Goal: Transaction & Acquisition: Purchase product/service

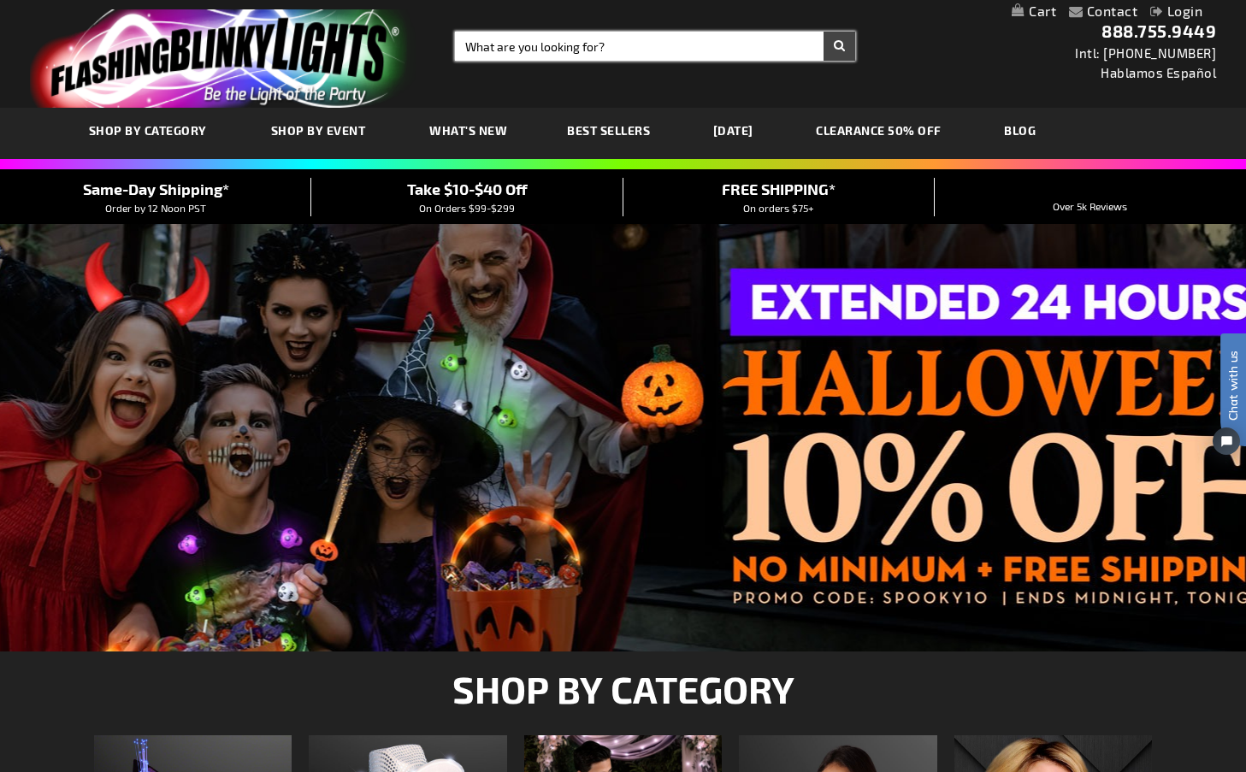
drag, startPoint x: 602, startPoint y: 50, endPoint x: 614, endPoint y: 50, distance: 12.0
click at [608, 50] on input "Search" at bounding box center [655, 46] width 400 height 29
type input "12009-yl"
click at [824, 32] on button "Search" at bounding box center [840, 46] width 32 height 29
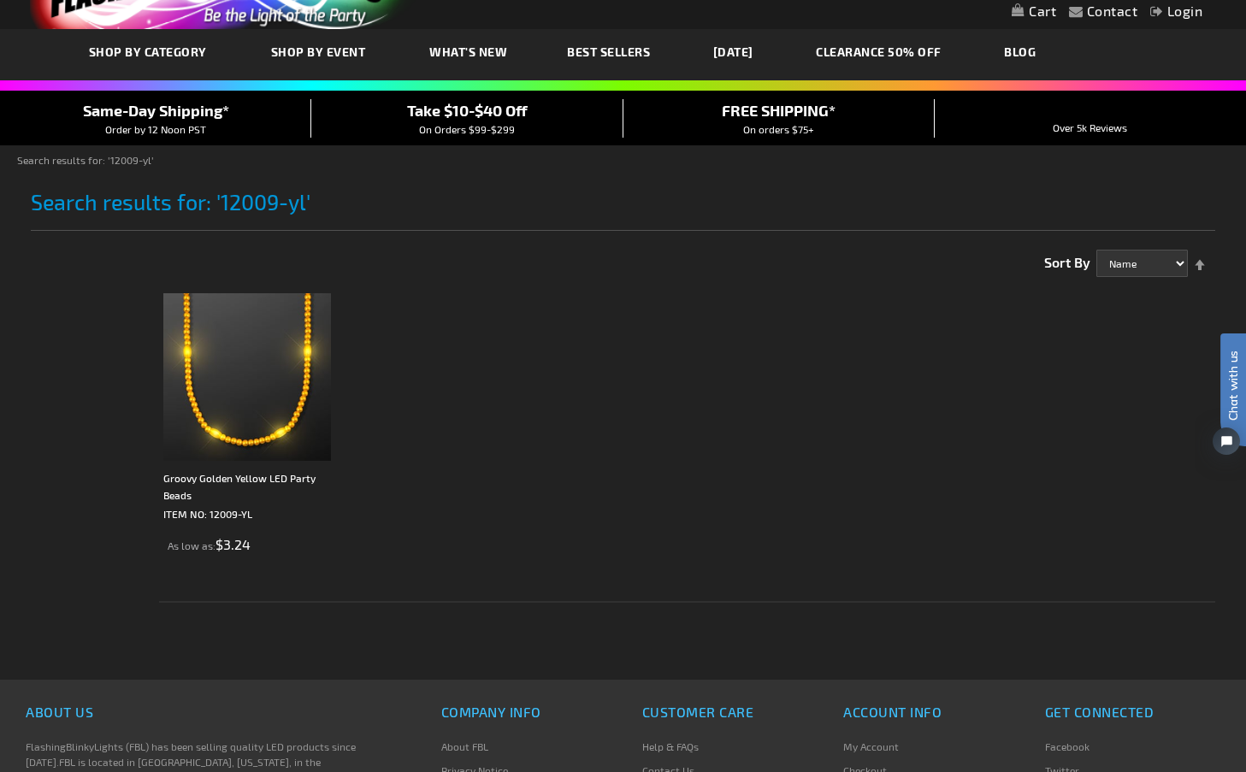
scroll to position [80, 0]
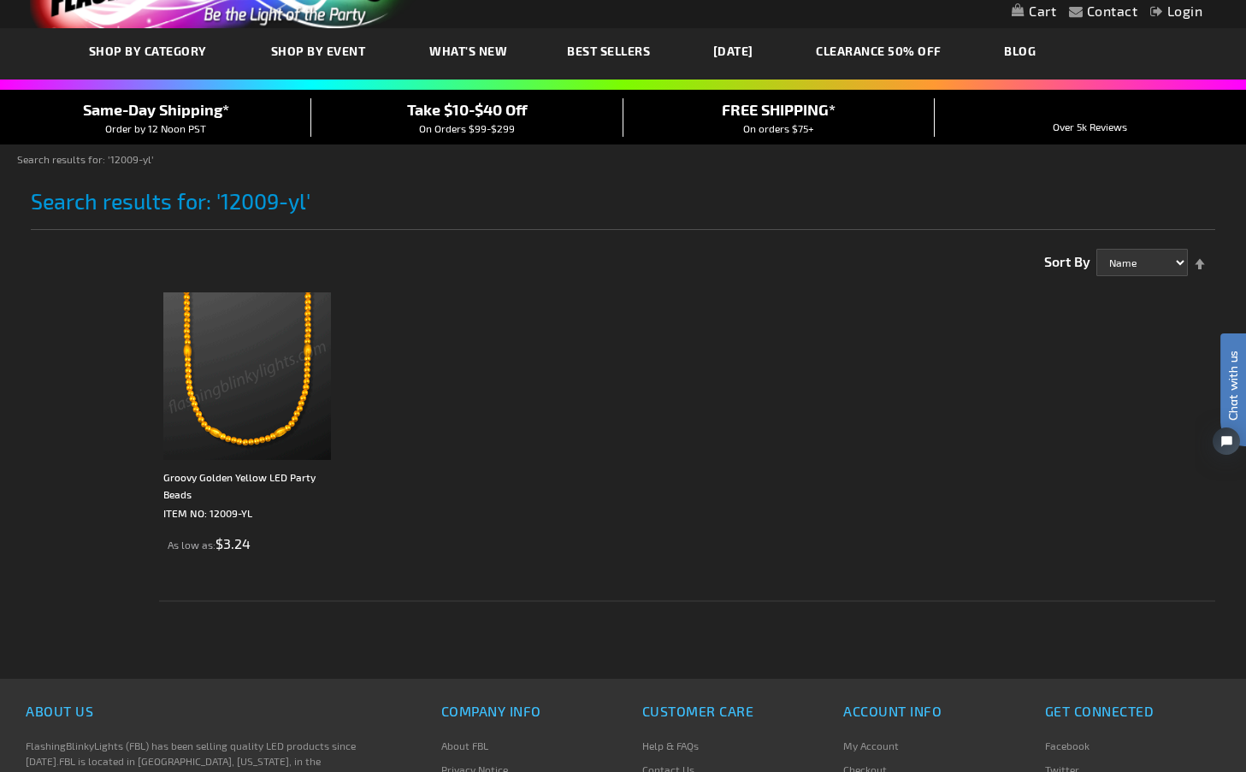
click at [242, 406] on img at bounding box center [247, 376] width 168 height 168
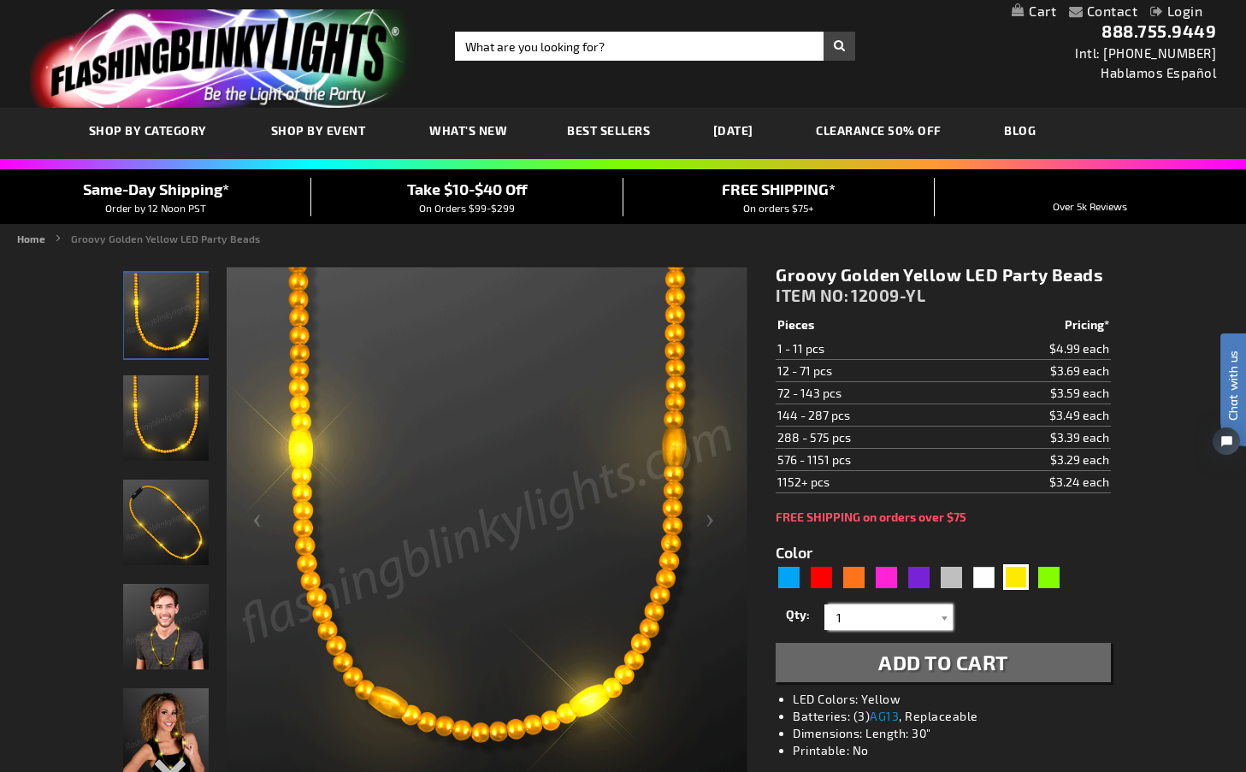
click at [859, 623] on input "1" at bounding box center [891, 618] width 124 height 26
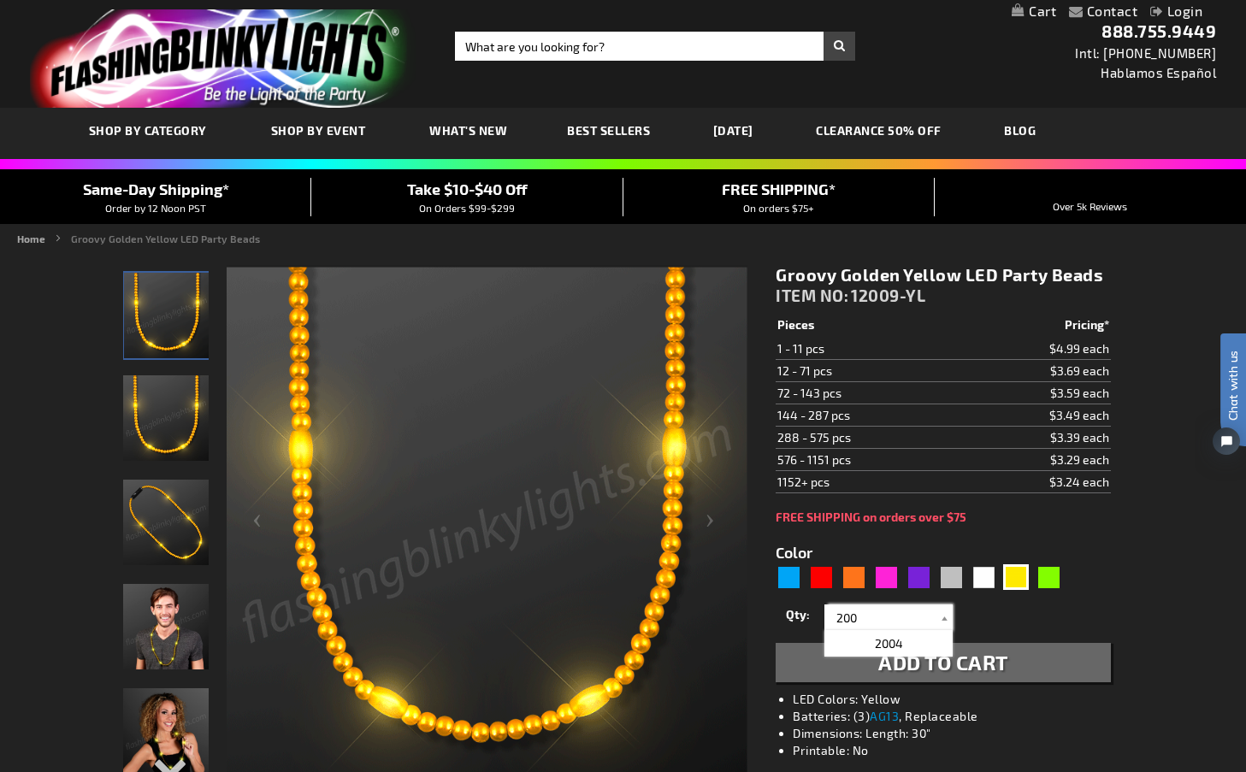
type input "200"
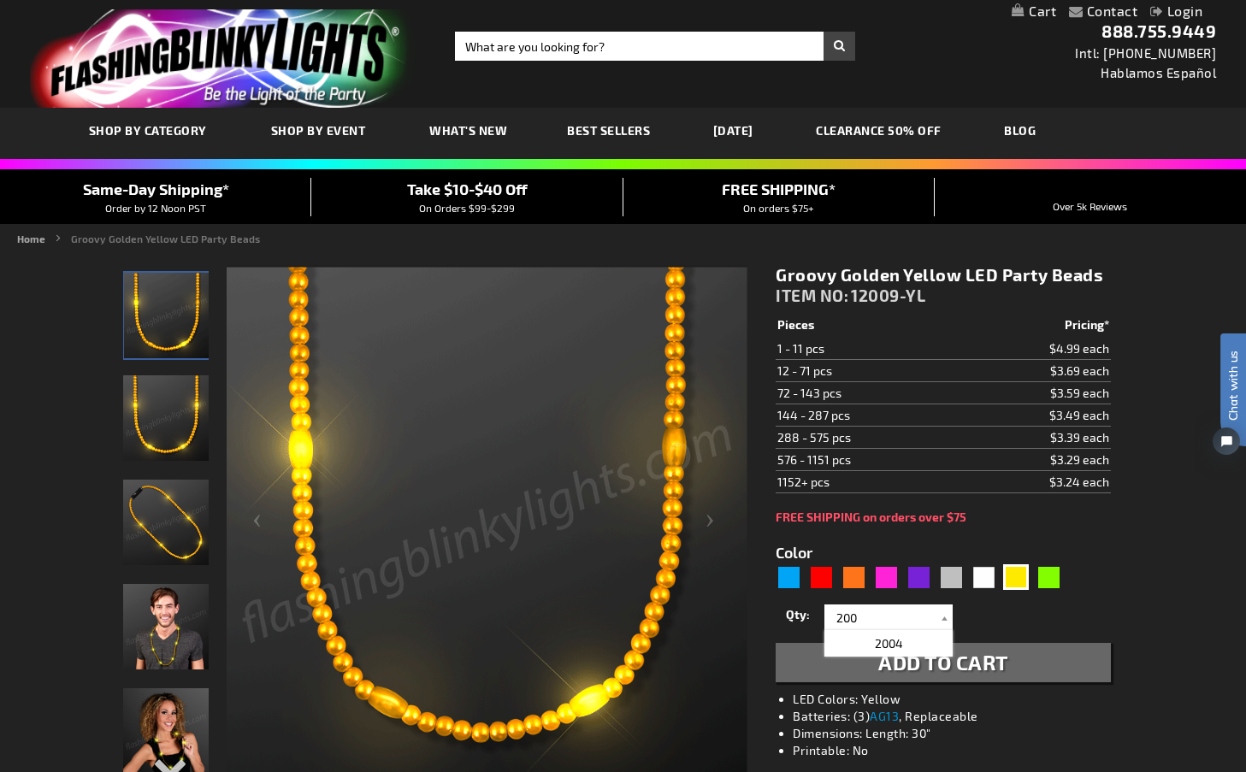
click at [977, 610] on div "Qty 1 2 3 4 5 6 7 8 9 10 11 12 24 36 48 60 72 84 96 108 120 132 144 156 168" at bounding box center [943, 617] width 334 height 34
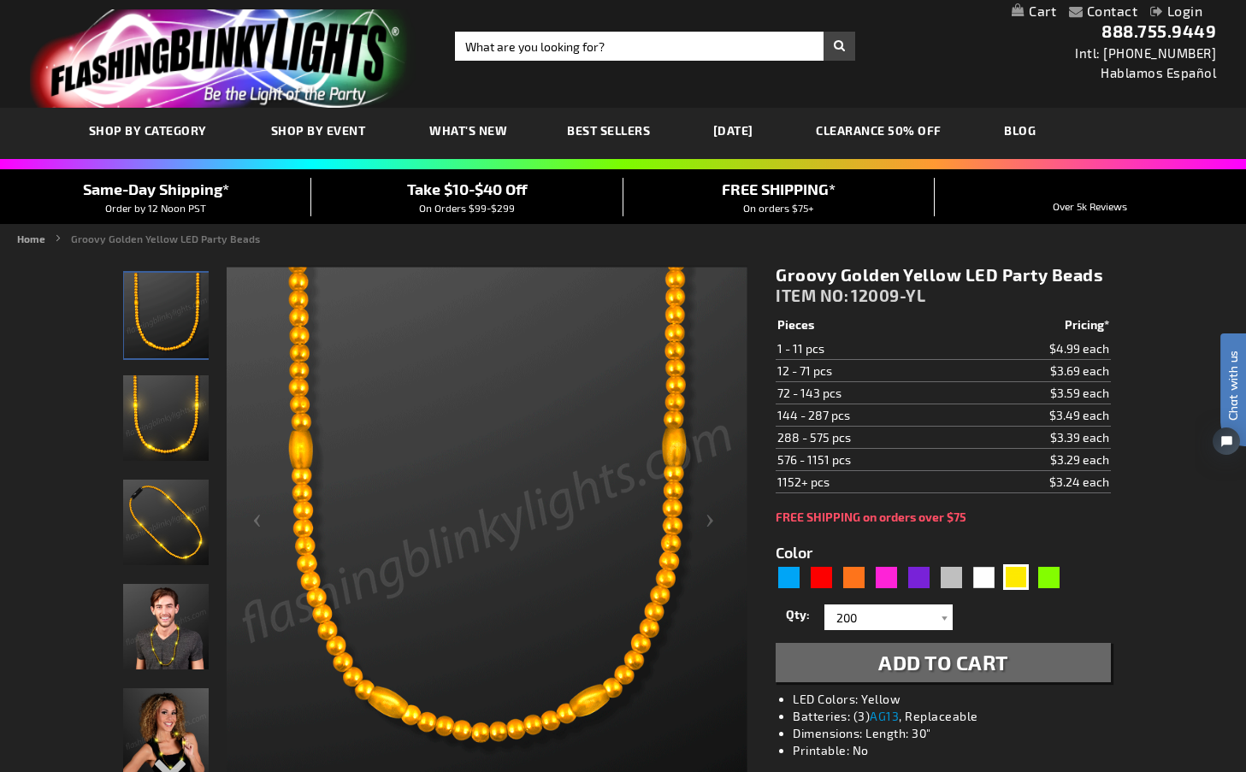
click at [927, 656] on span "Add to Cart" at bounding box center [943, 662] width 130 height 25
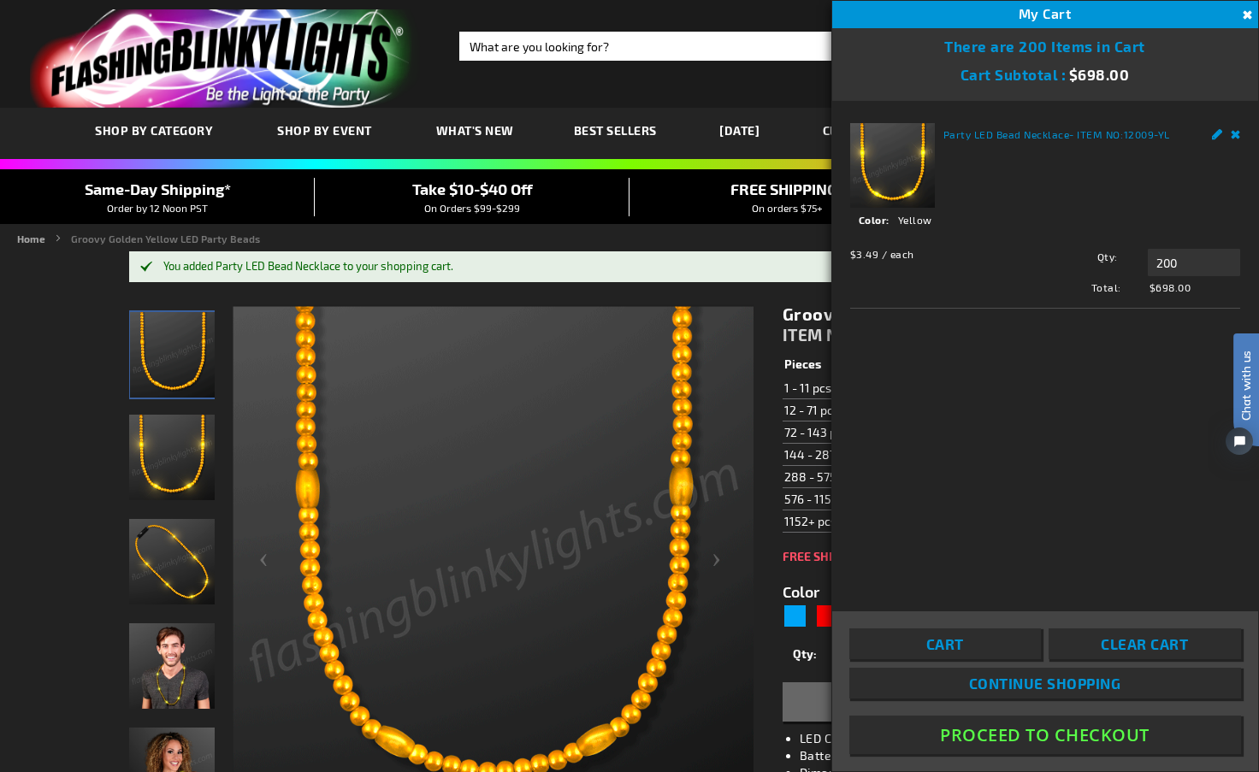
click at [475, 189] on span "Take $10-$40 Off" at bounding box center [472, 189] width 121 height 19
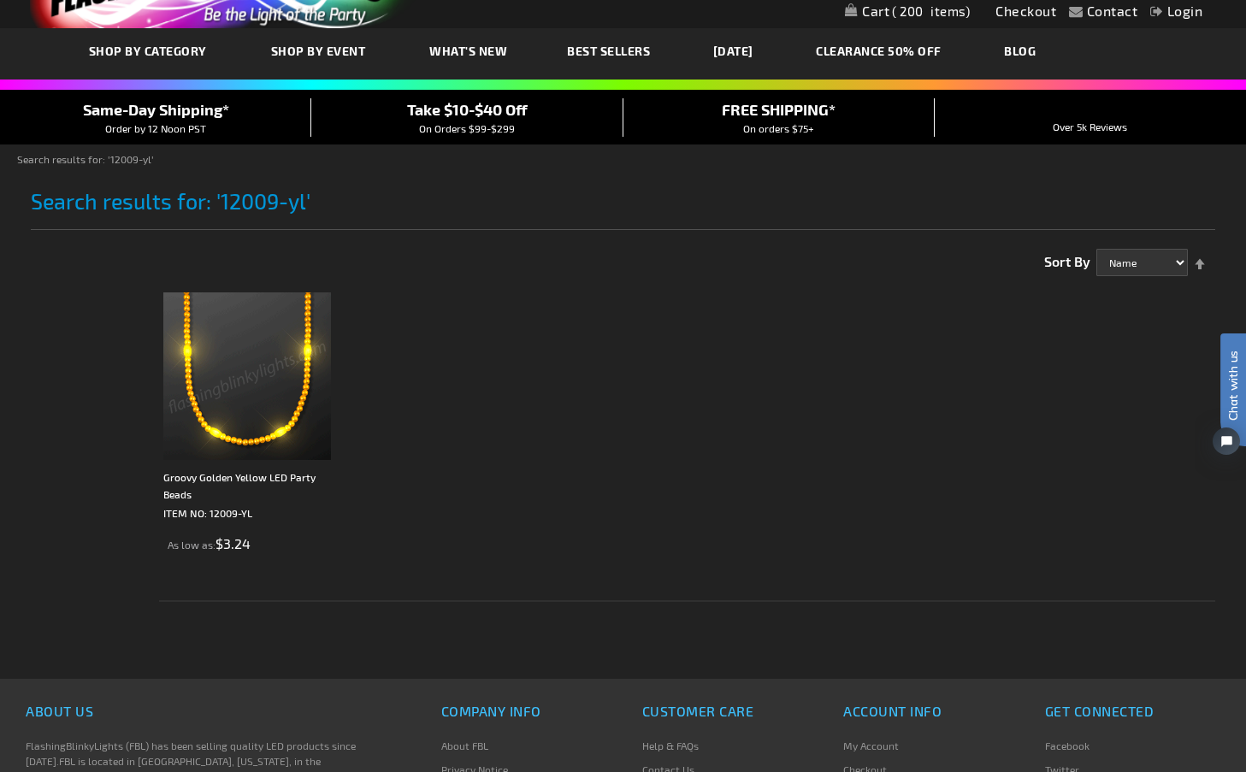
click at [742, 47] on link "[DATE]" at bounding box center [733, 50] width 66 height 57
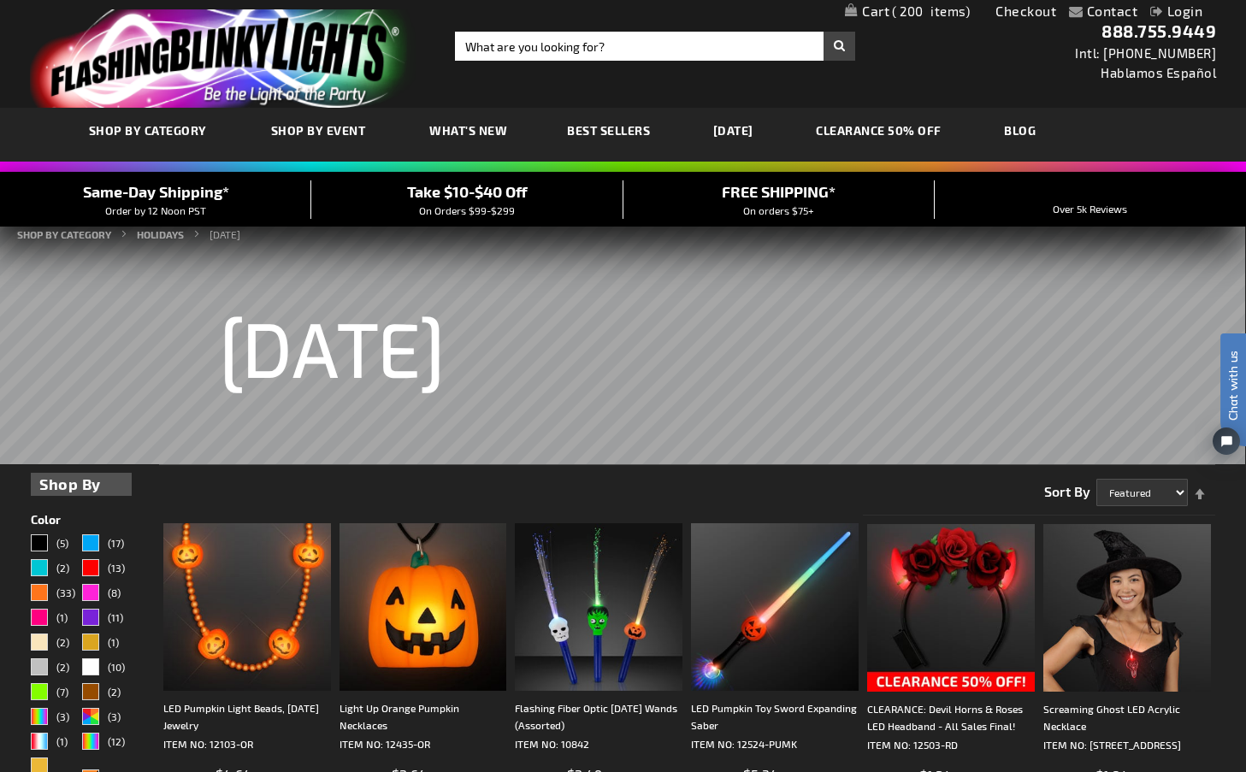
click at [912, 5] on span "200" at bounding box center [931, 10] width 78 height 15
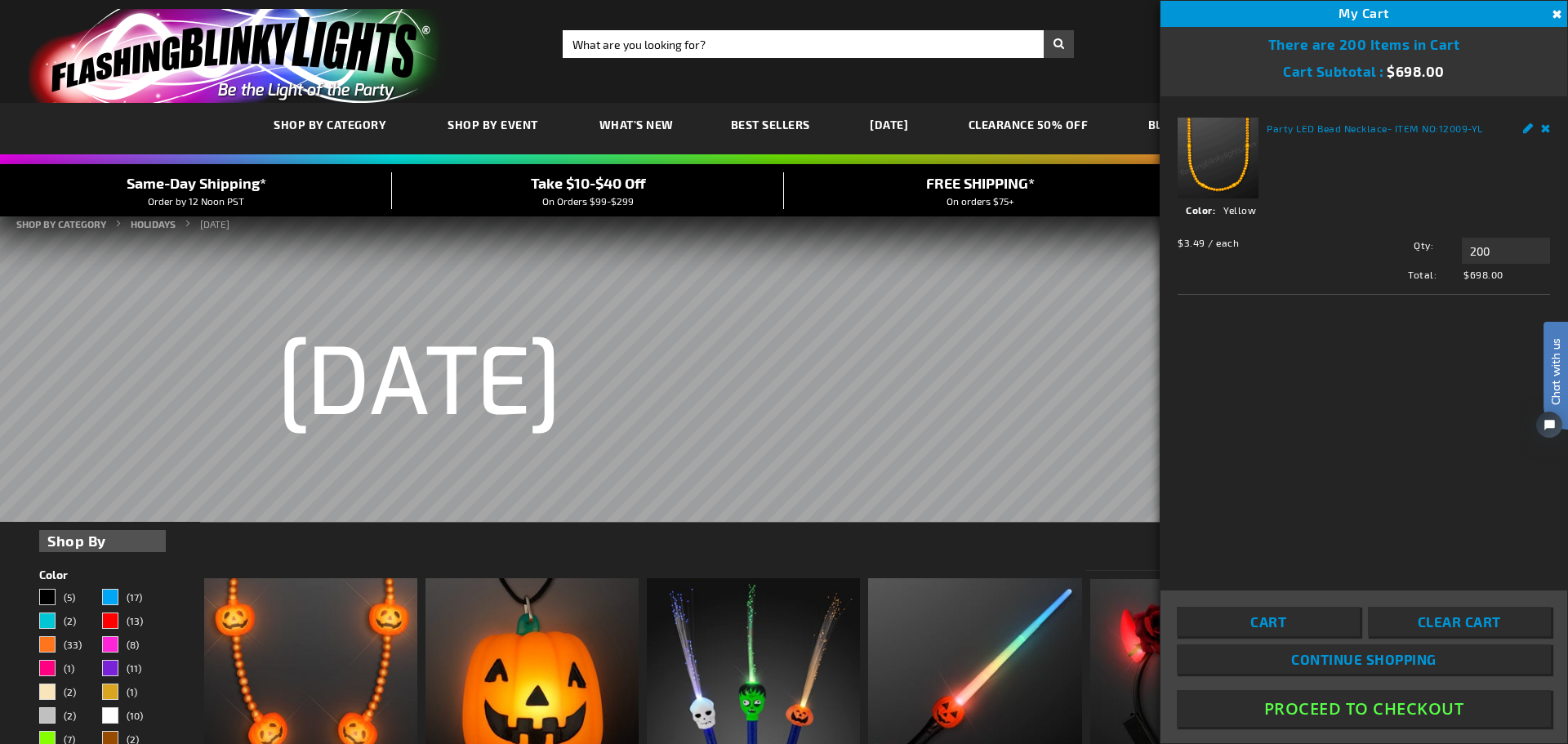
click at [1189, 704] on button "Proceed To Checkout" at bounding box center [1364, 709] width 374 height 36
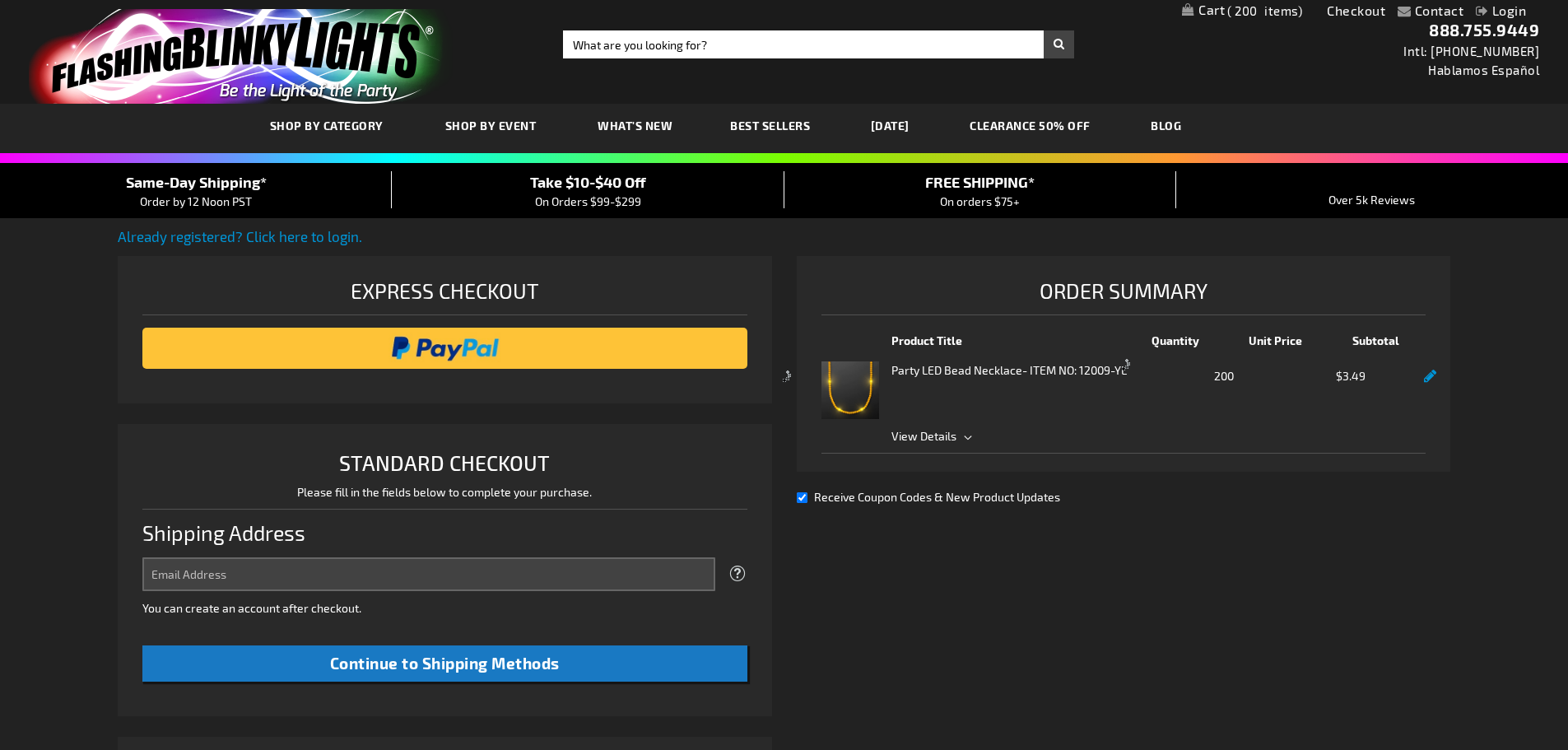
select select "US"
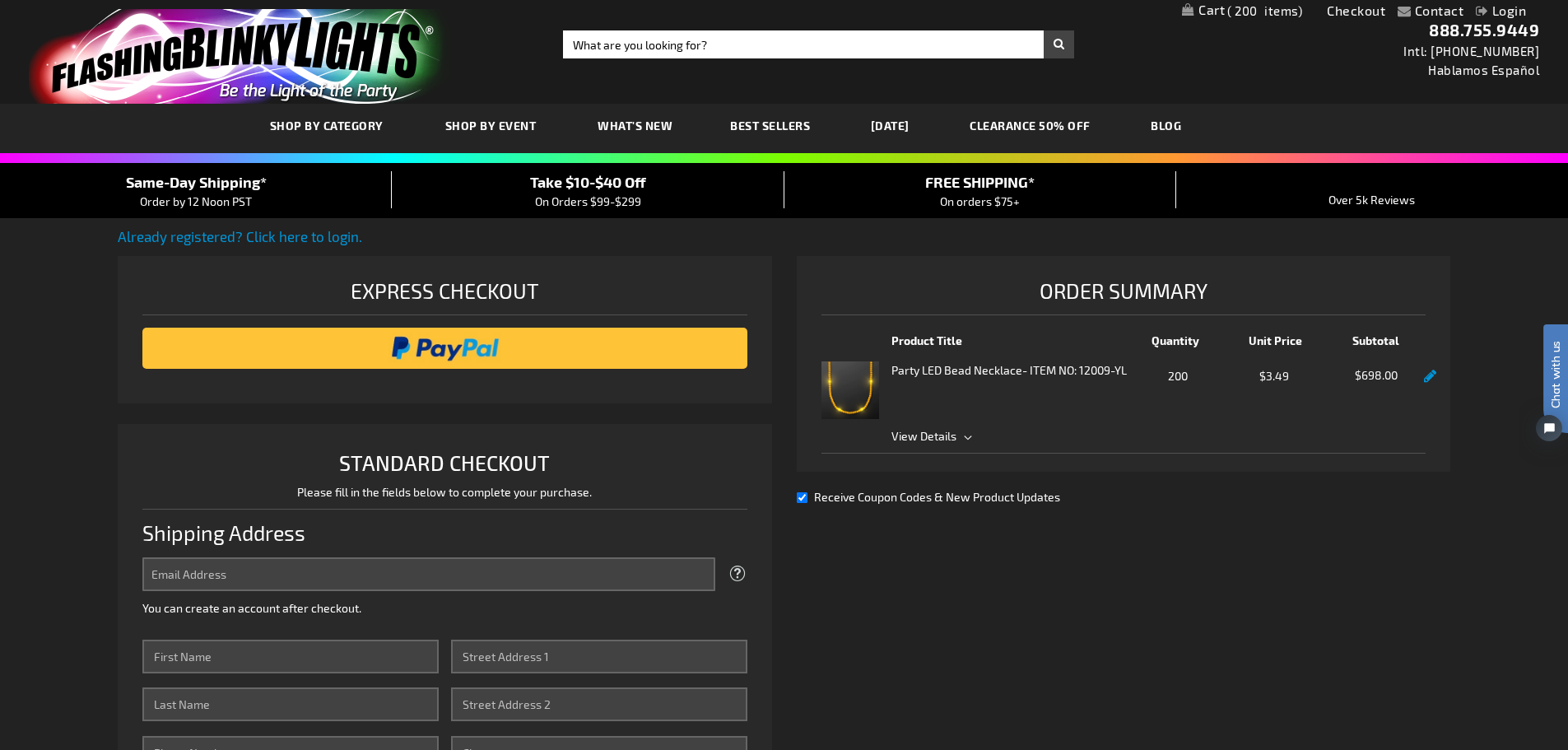
click at [598, 188] on span "Take $10-$40 Off" at bounding box center [588, 182] width 116 height 18
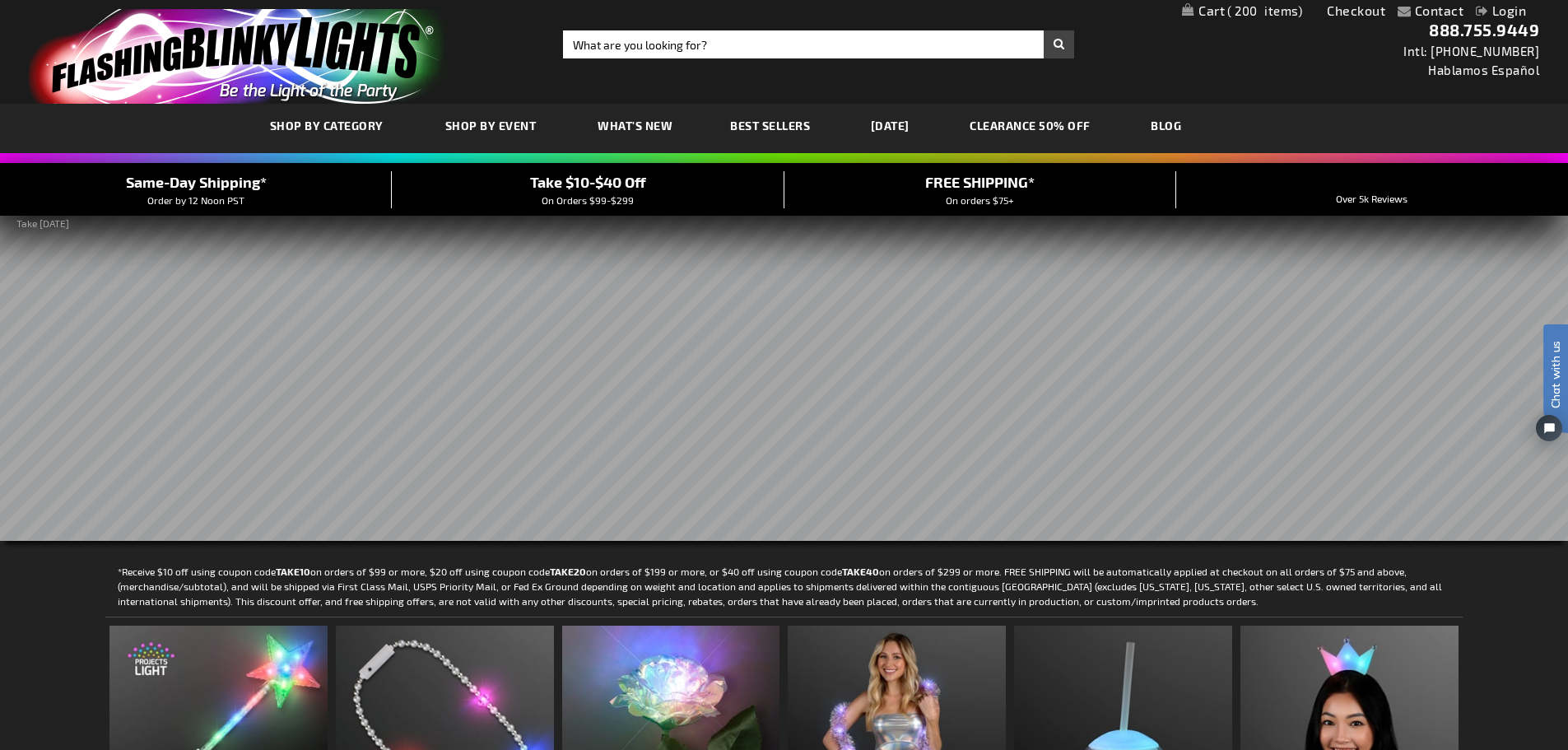
click at [878, 427] on rs-slide at bounding box center [784, 377] width 1568 height 327
click at [1355, 7] on link "Checkout" at bounding box center [1356, 11] width 59 height 15
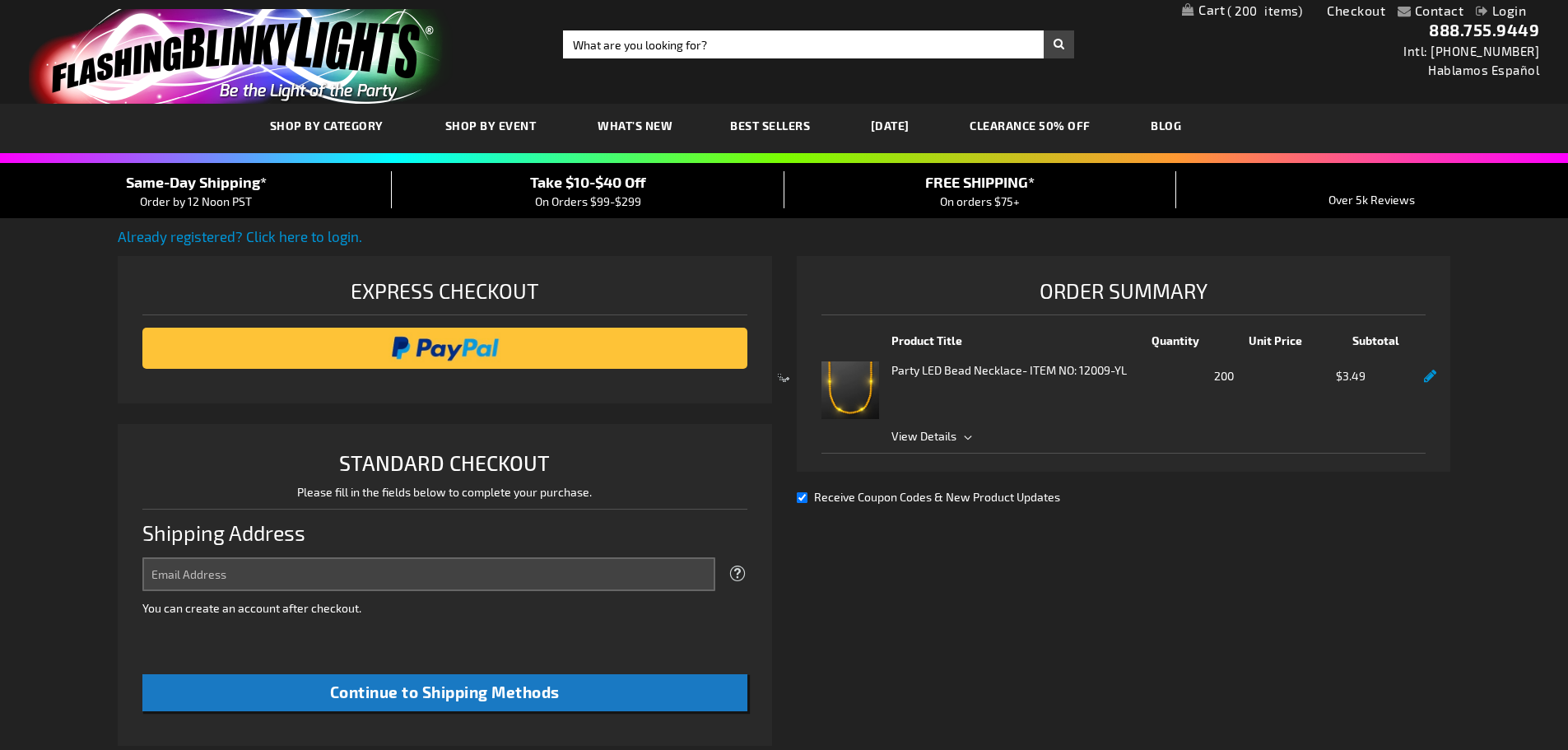
select select "US"
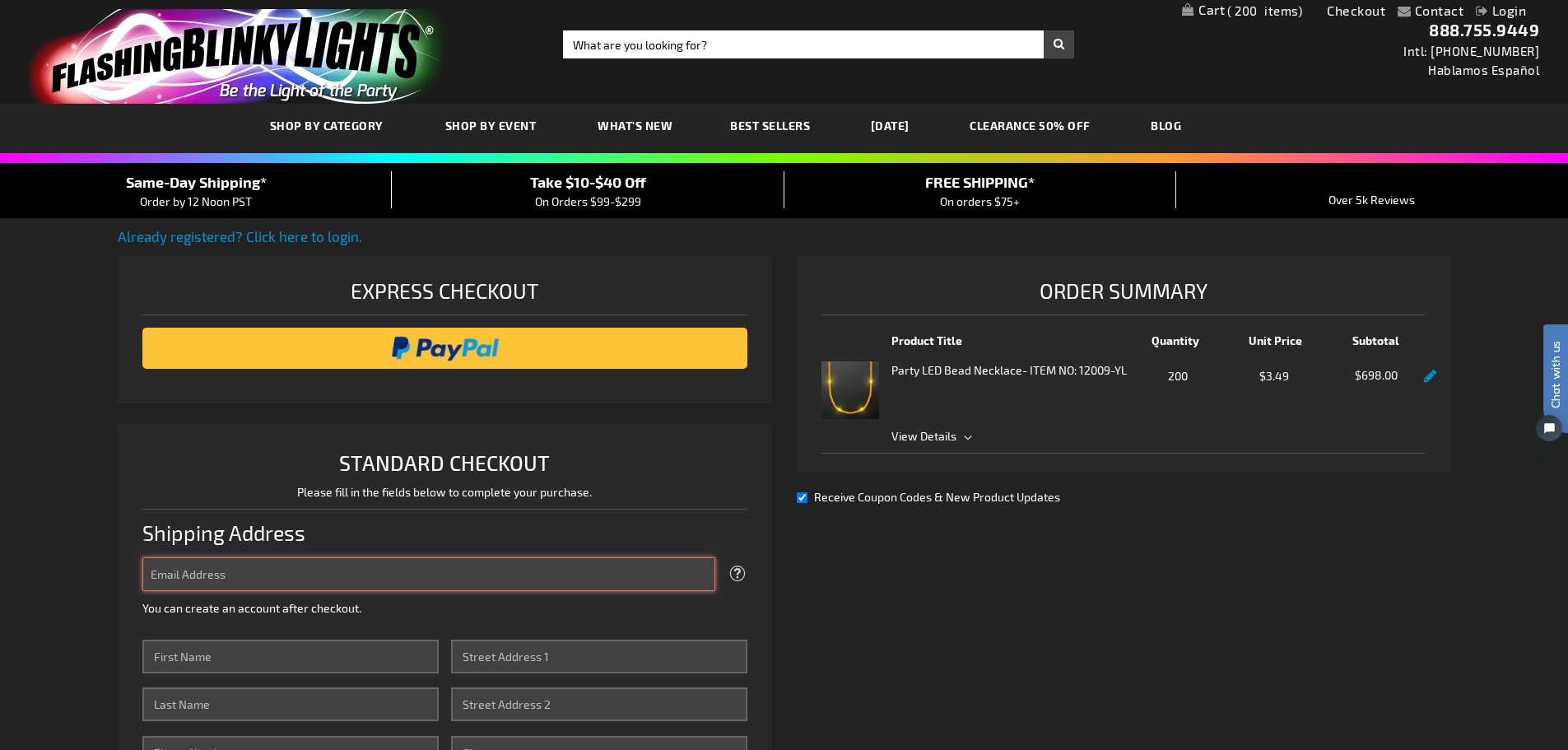
click at [316, 570] on input "Email Address" at bounding box center [428, 574] width 573 height 34
type input "dfreda530@charter.net"
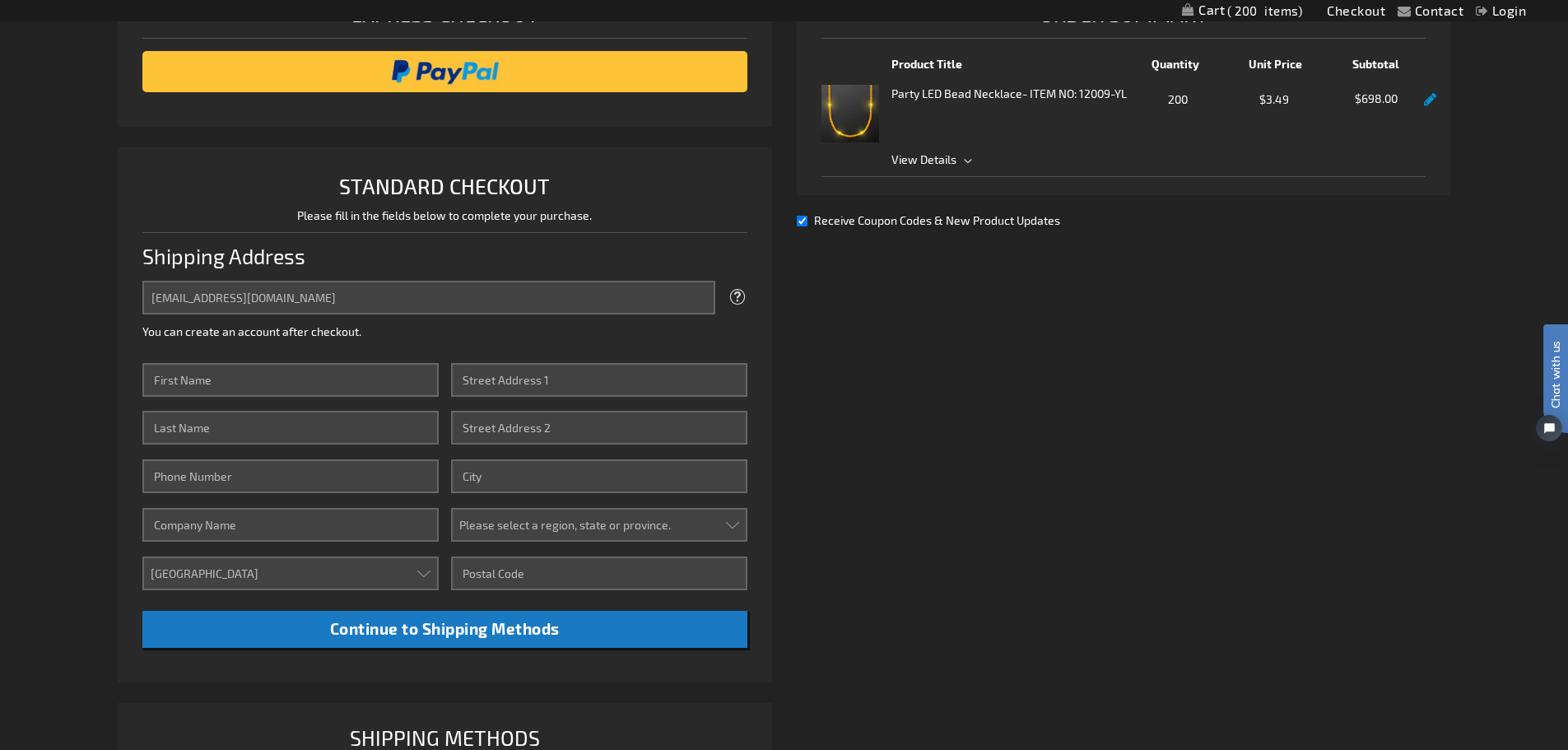
scroll to position [253, 0]
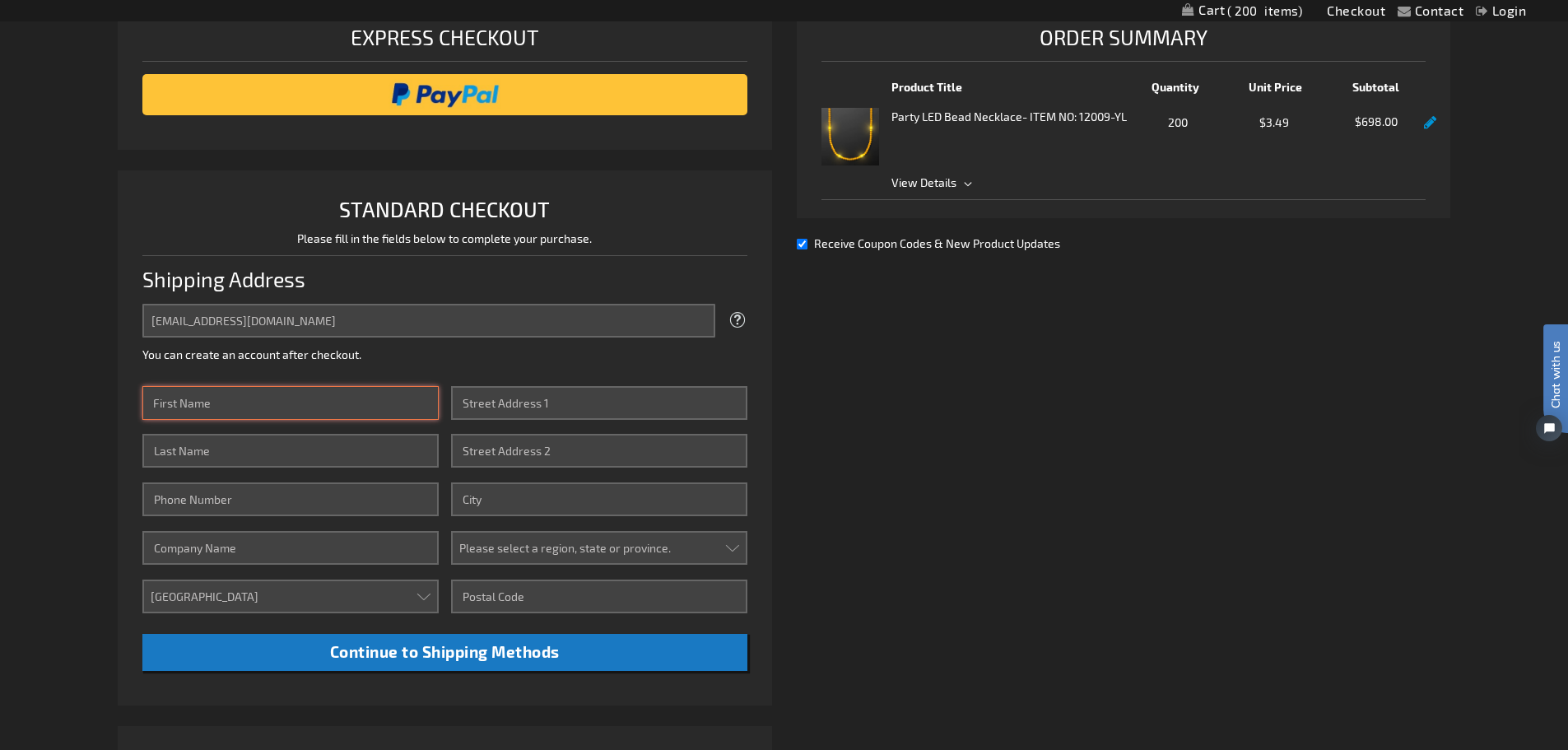
click at [169, 412] on input "First Name" at bounding box center [291, 402] width 296 height 34
click at [500, 369] on fieldset "Email Address dfreda530@charter.net Tooltip We'll send your order confirmation …" at bounding box center [445, 337] width 605 height 65
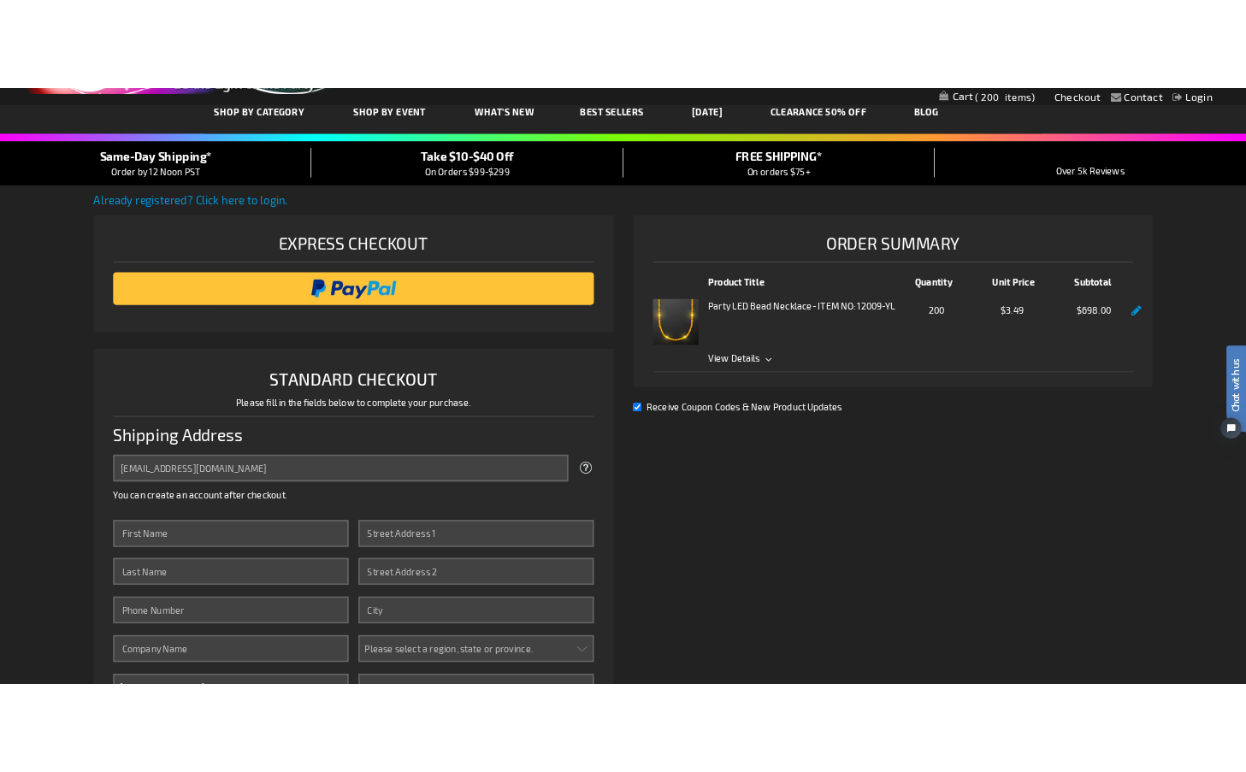
scroll to position [0, 0]
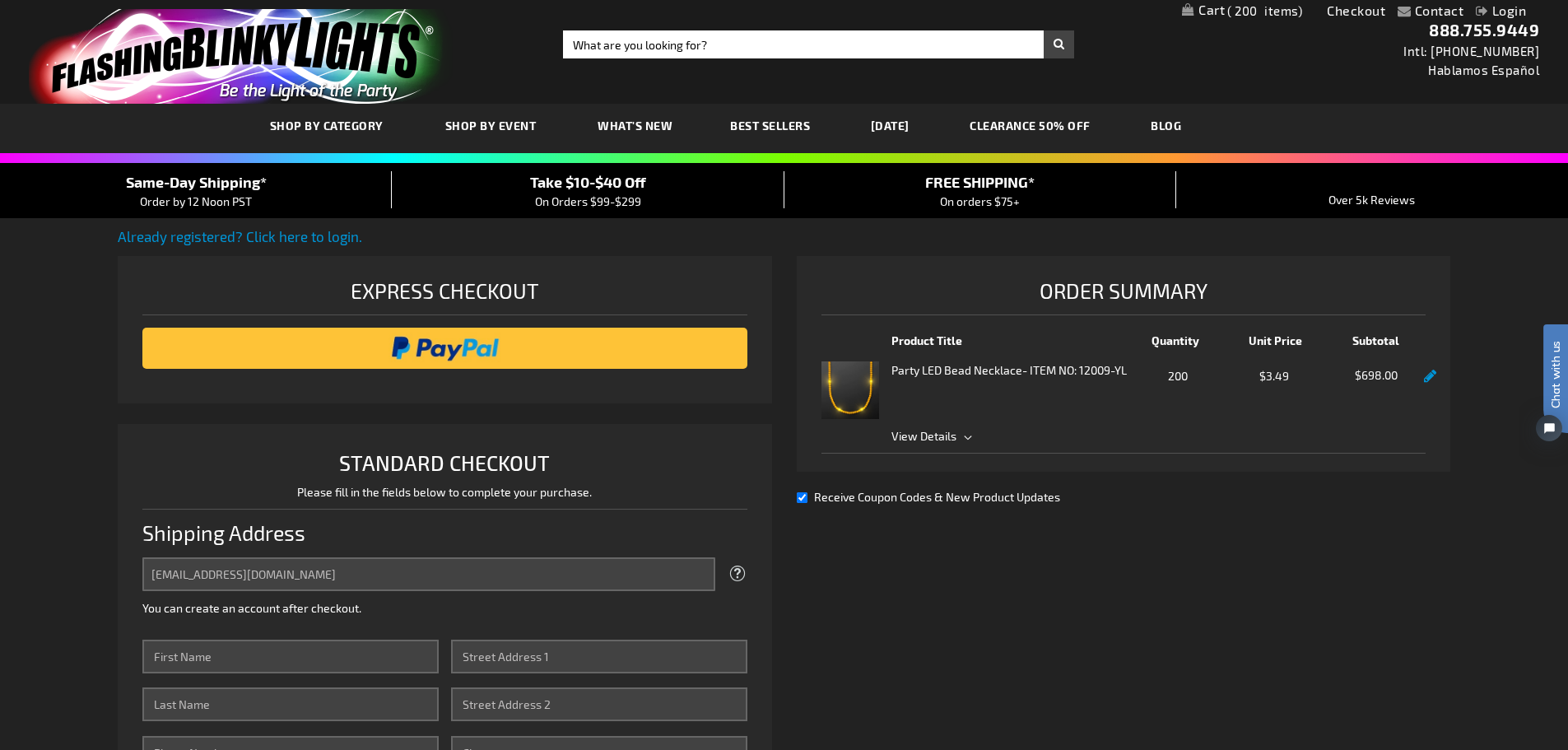
click at [1504, 9] on link "Login" at bounding box center [1501, 11] width 50 height 15
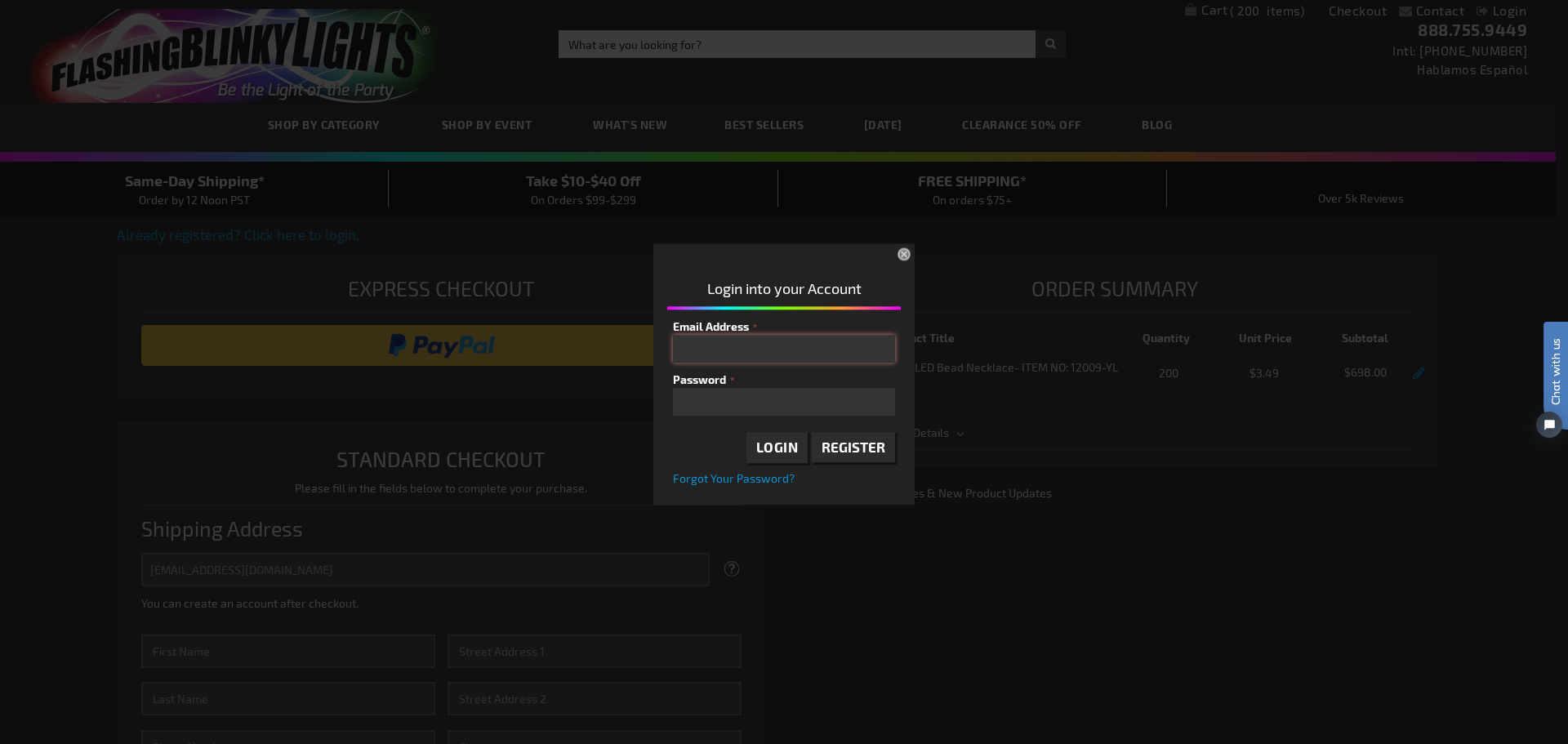
click at [742, 352] on input "Email Address" at bounding box center [784, 349] width 222 height 28
type input "dfreda530@charter.net"
click at [765, 444] on span "Login" at bounding box center [777, 447] width 42 height 16
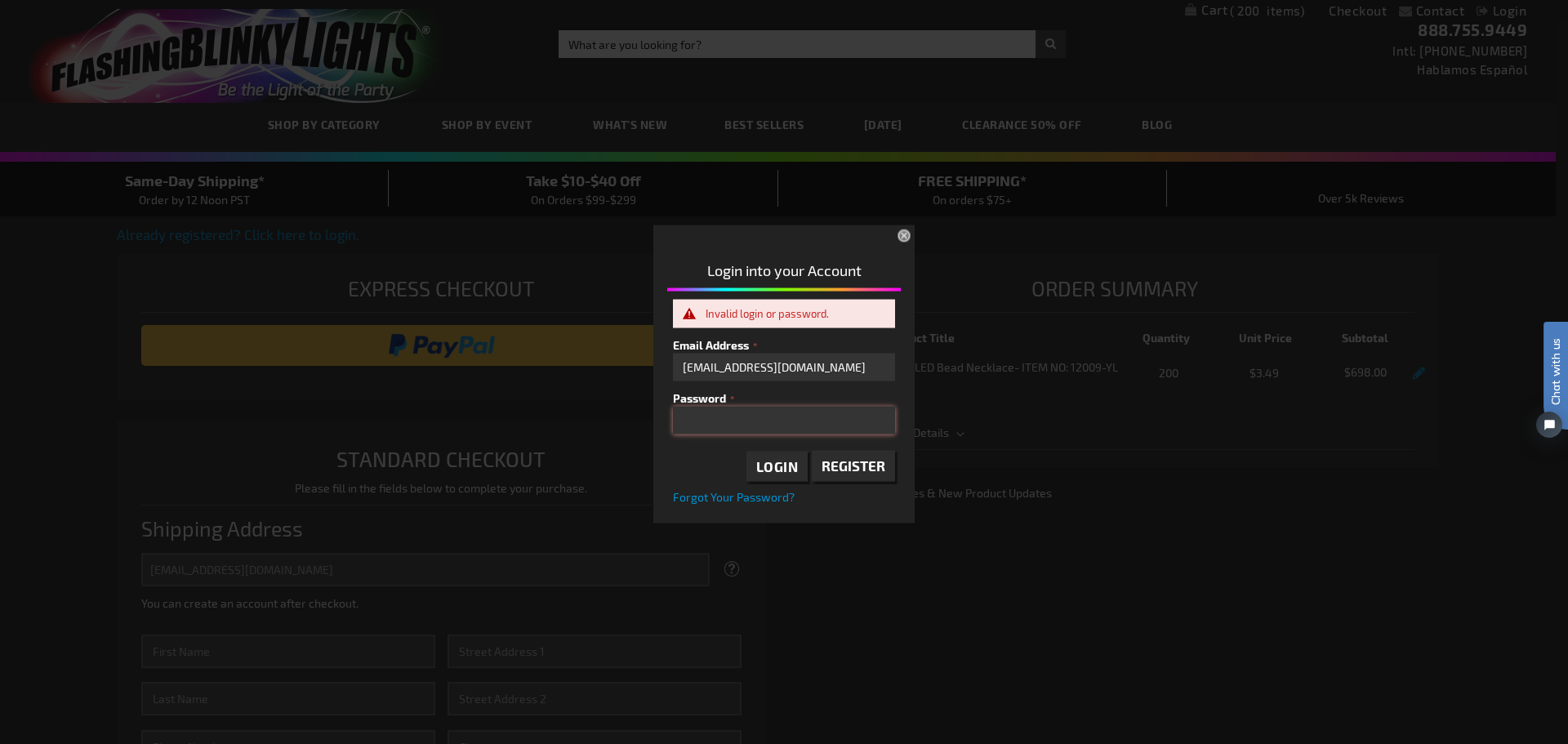
click at [663, 421] on div "Login into your Account Invalid login or password. Email Address dfreda530@char…" at bounding box center [784, 378] width 262 height 283
click at [781, 464] on span "Login" at bounding box center [777, 465] width 42 height 16
click at [743, 494] on span "Forgot Your Password?" at bounding box center [733, 497] width 121 height 14
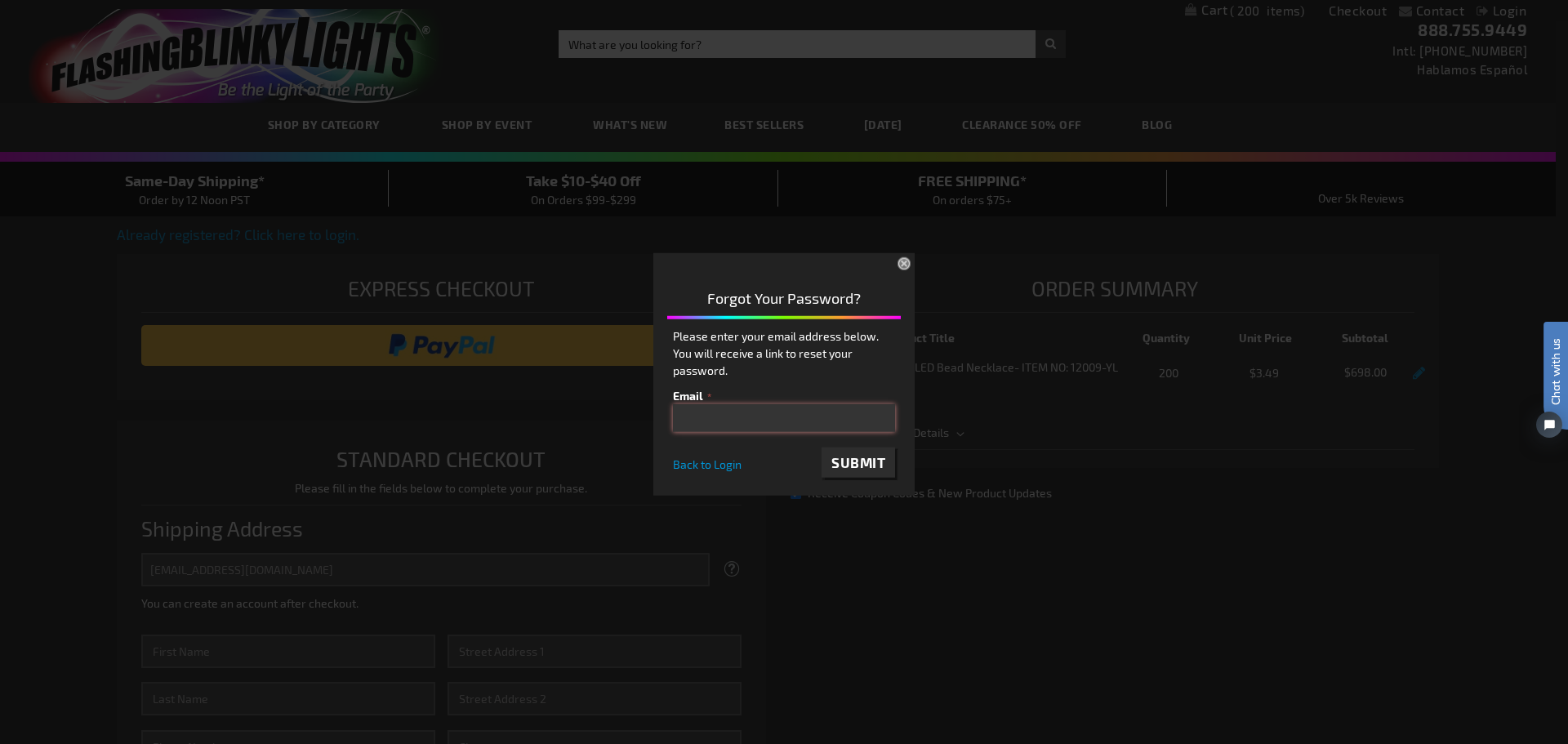
click at [714, 420] on input "email" at bounding box center [784, 416] width 222 height 28
type input "dfreda530@charter.net"
click at [856, 465] on span "Submit" at bounding box center [858, 461] width 53 height 16
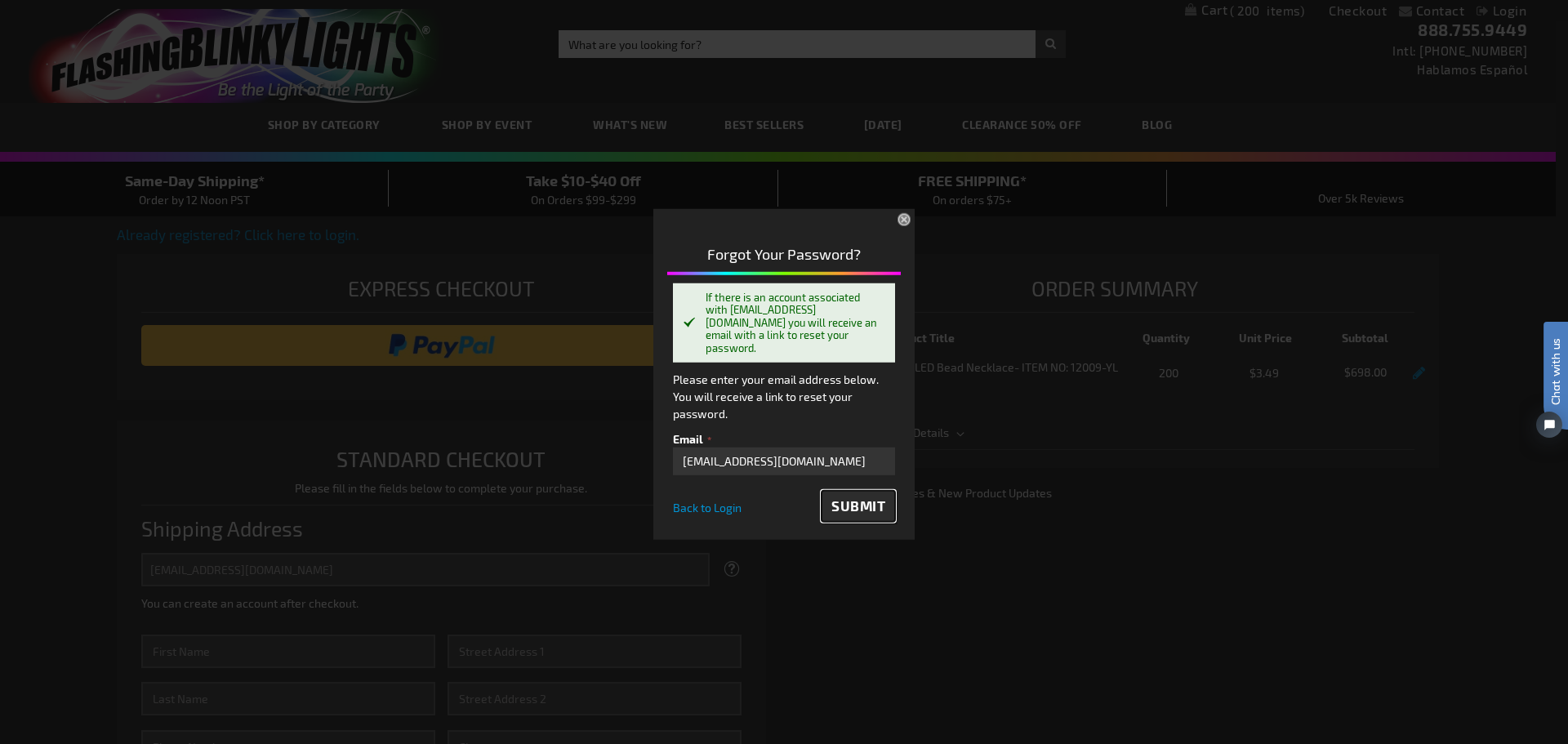
click at [855, 498] on span "Submit" at bounding box center [858, 505] width 53 height 16
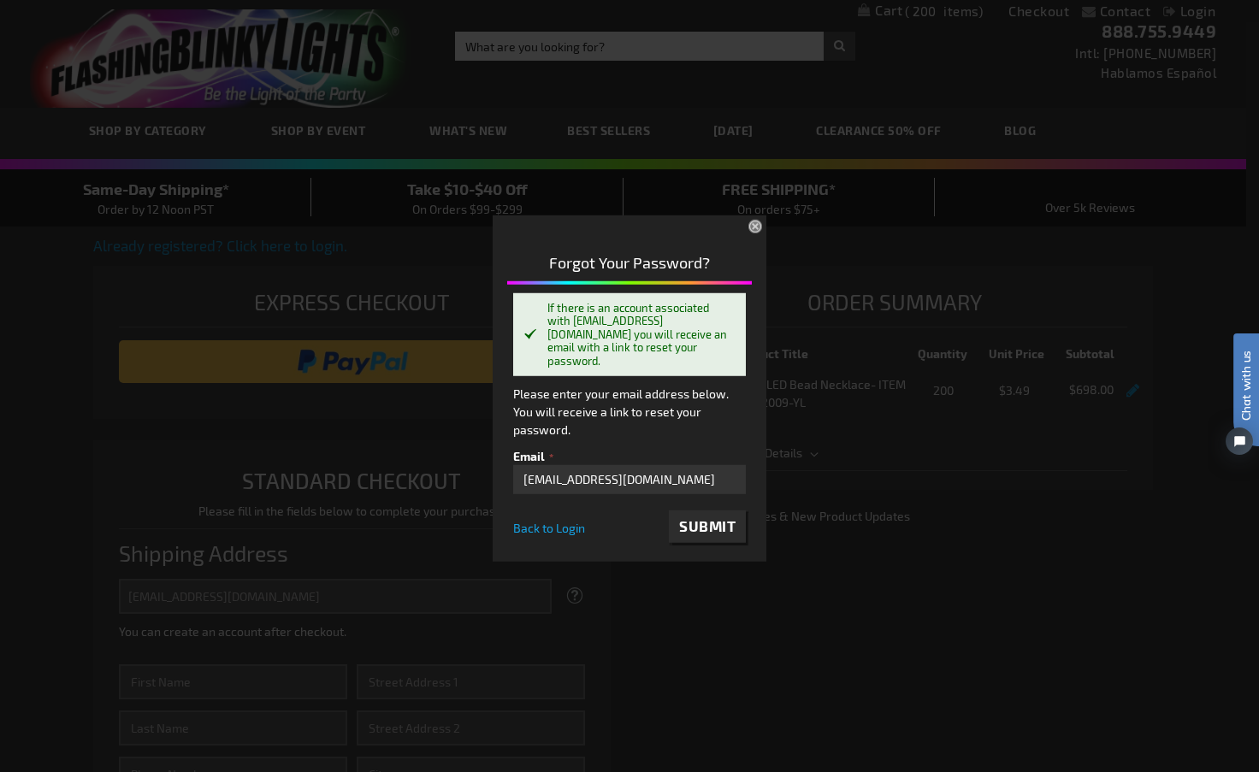
click at [545, 522] on span "Back to Login" at bounding box center [549, 528] width 72 height 15
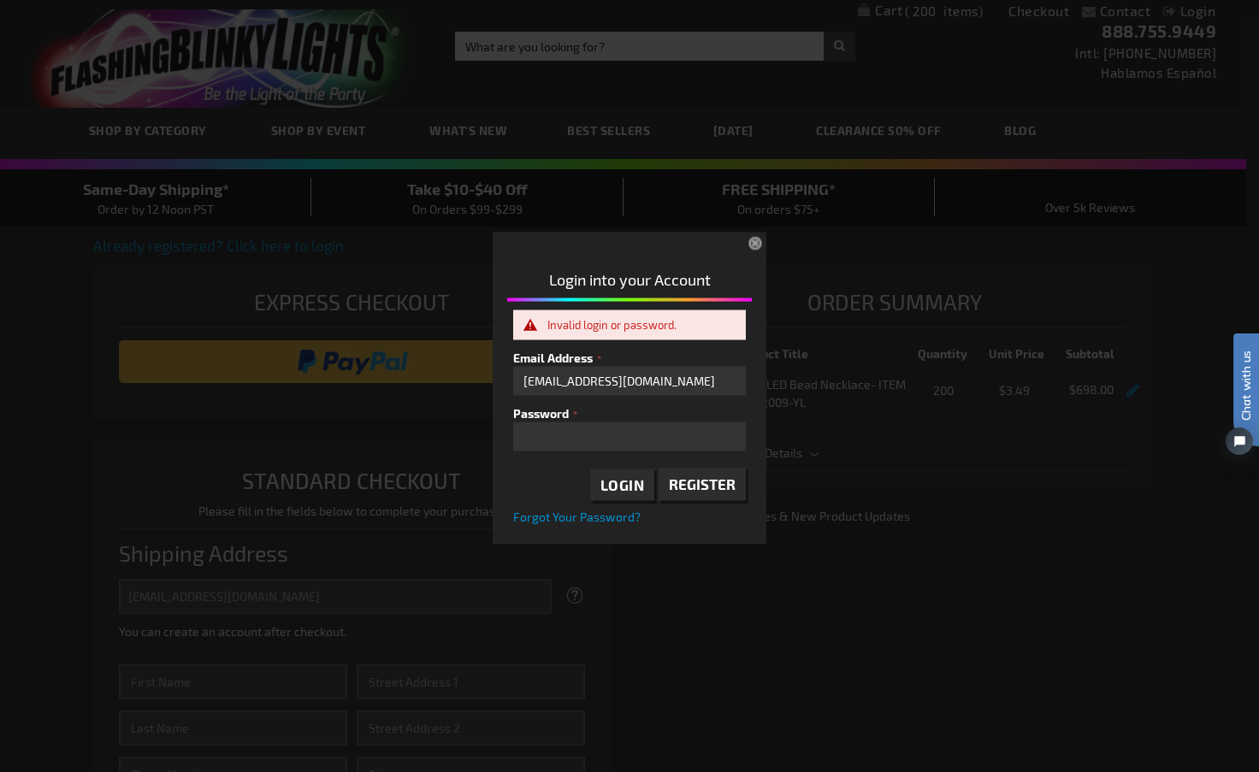
click at [757, 237] on button "×" at bounding box center [757, 245] width 38 height 38
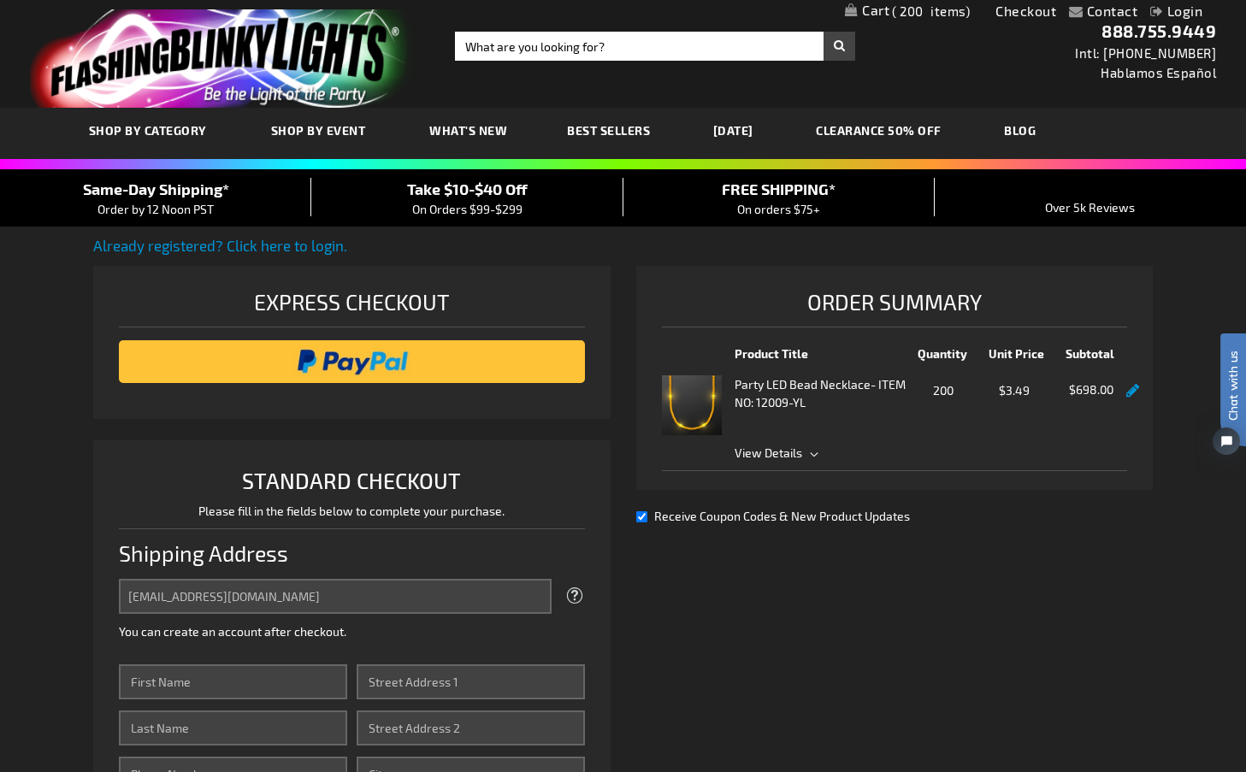
click at [902, 9] on span "200" at bounding box center [931, 10] width 78 height 15
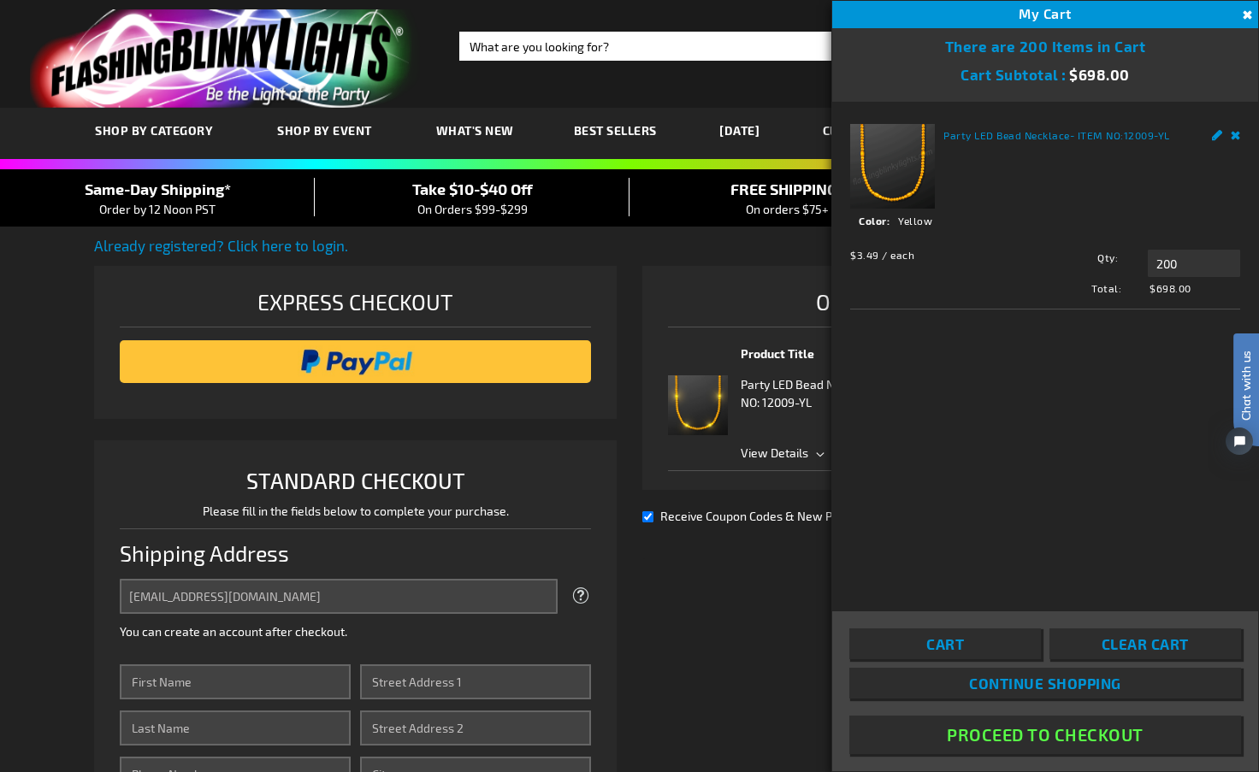
click at [1119, 640] on span "Clear Cart" at bounding box center [1144, 643] width 87 height 17
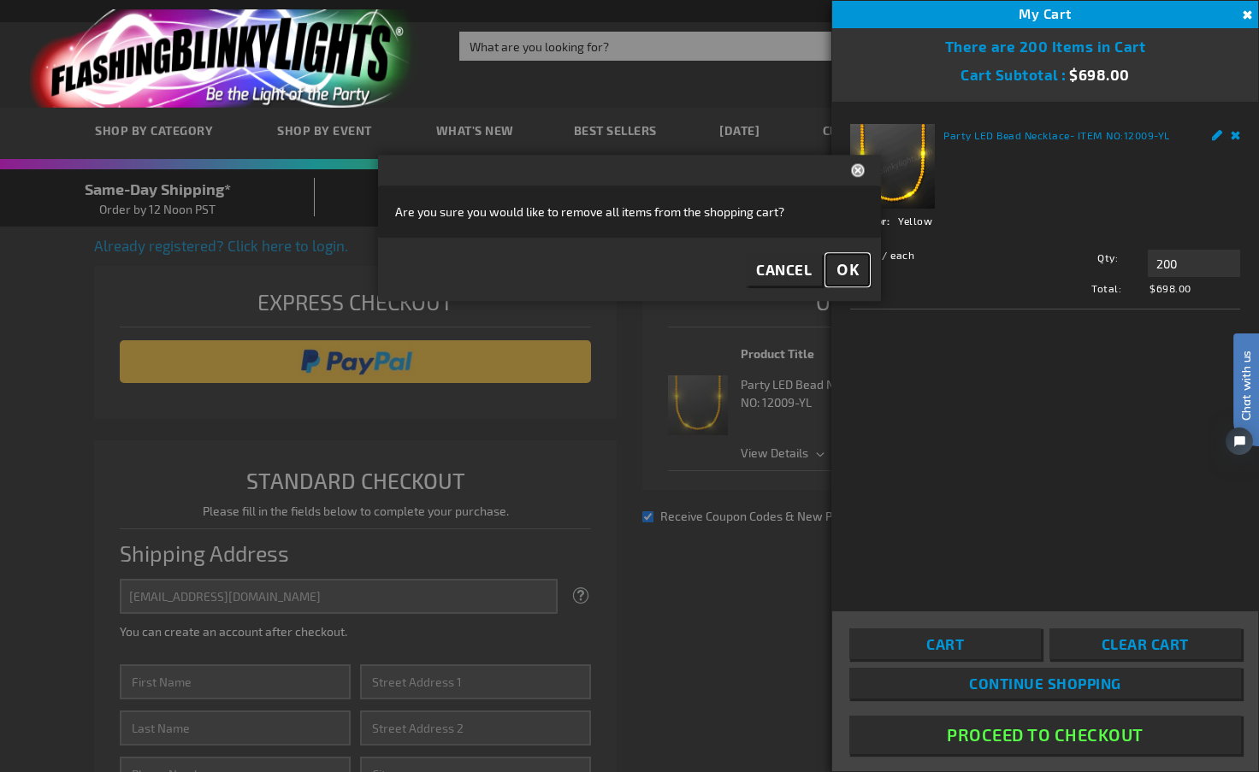
click at [844, 268] on span "OK" at bounding box center [847, 270] width 22 height 20
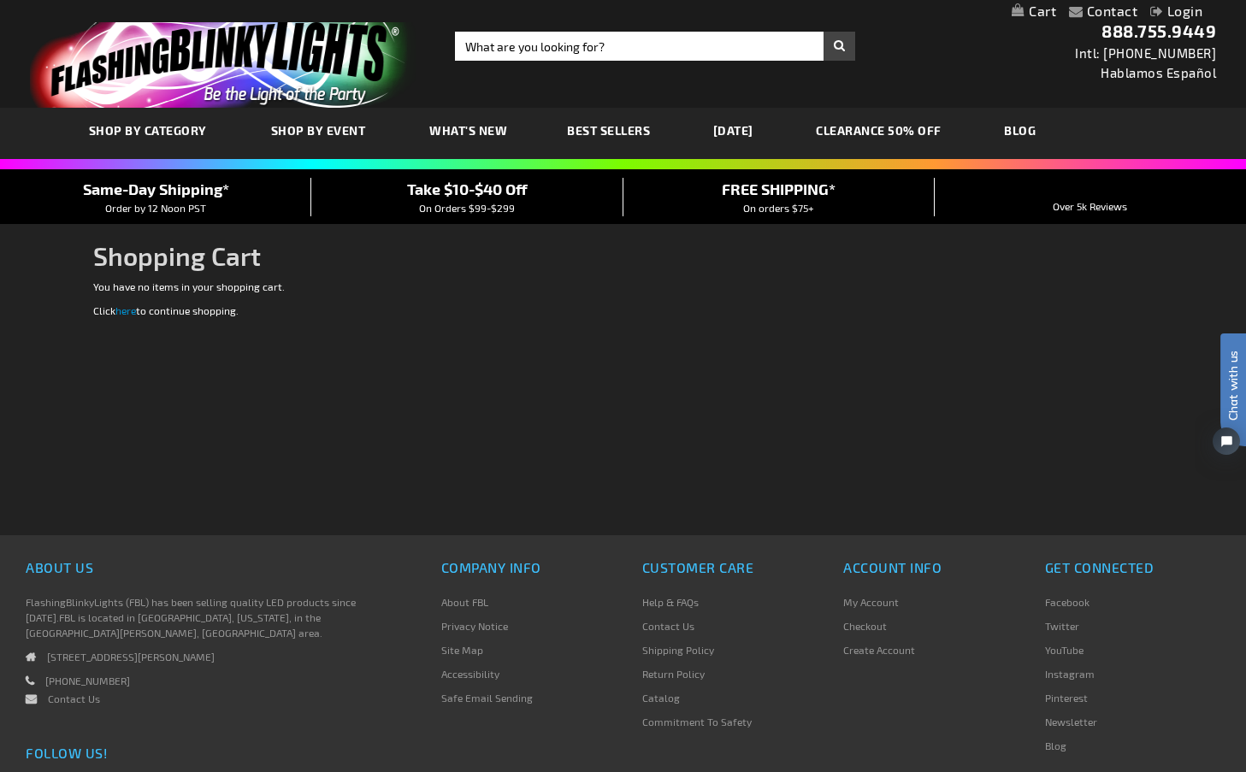
click at [1181, 9] on link "Login" at bounding box center [1176, 11] width 52 height 16
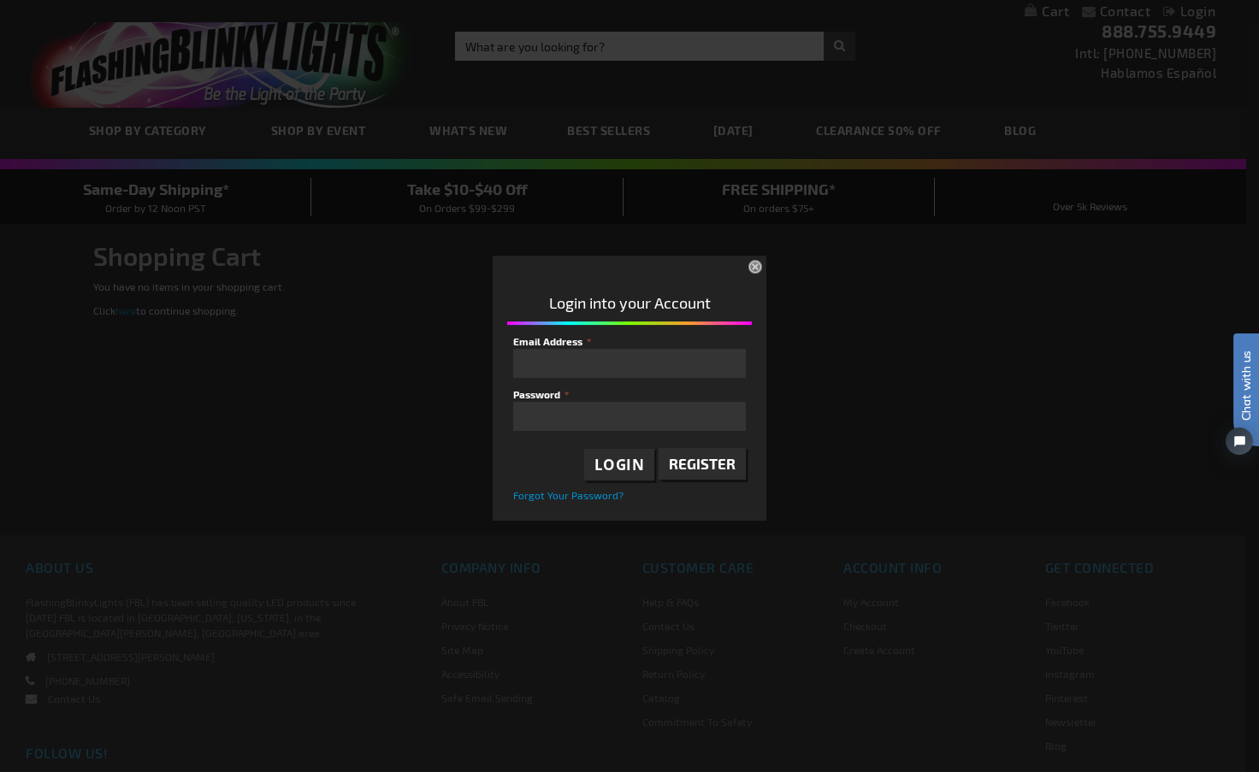
click at [689, 462] on span "Register" at bounding box center [702, 463] width 67 height 17
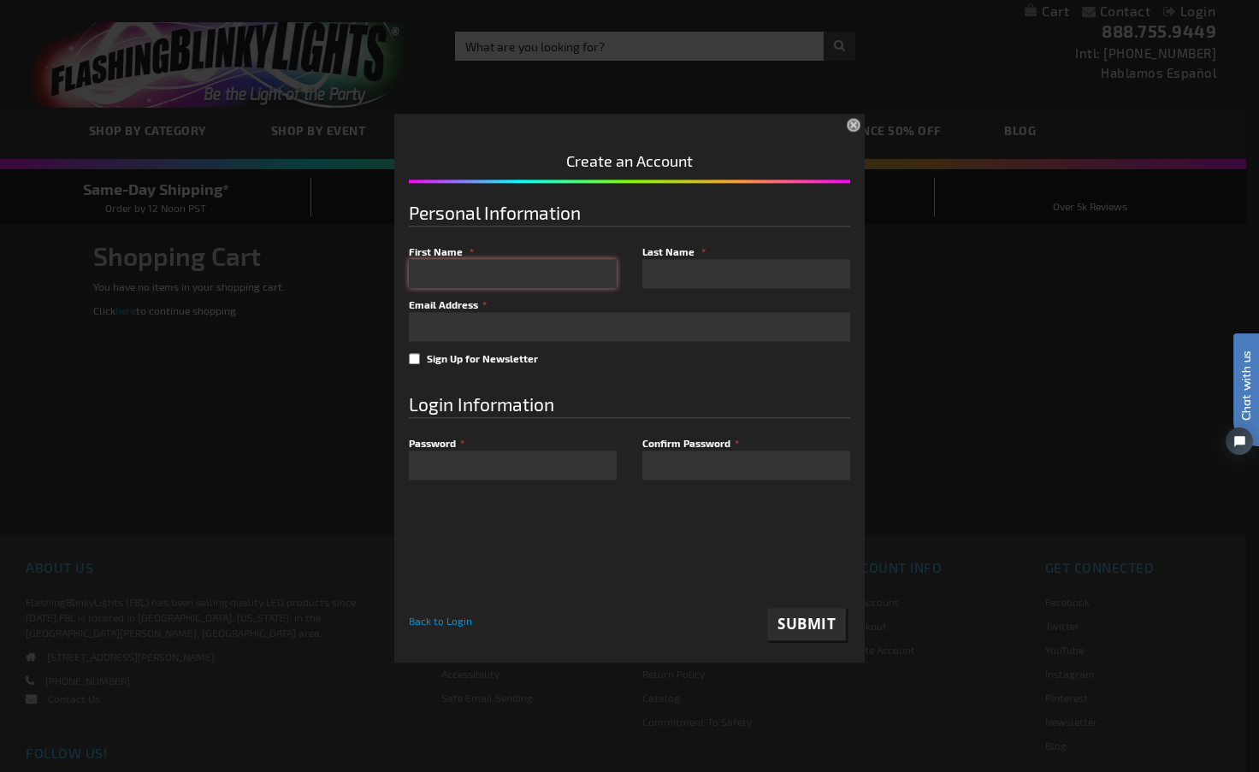
click at [479, 277] on input "First Name" at bounding box center [513, 273] width 208 height 29
type input "Deborah"
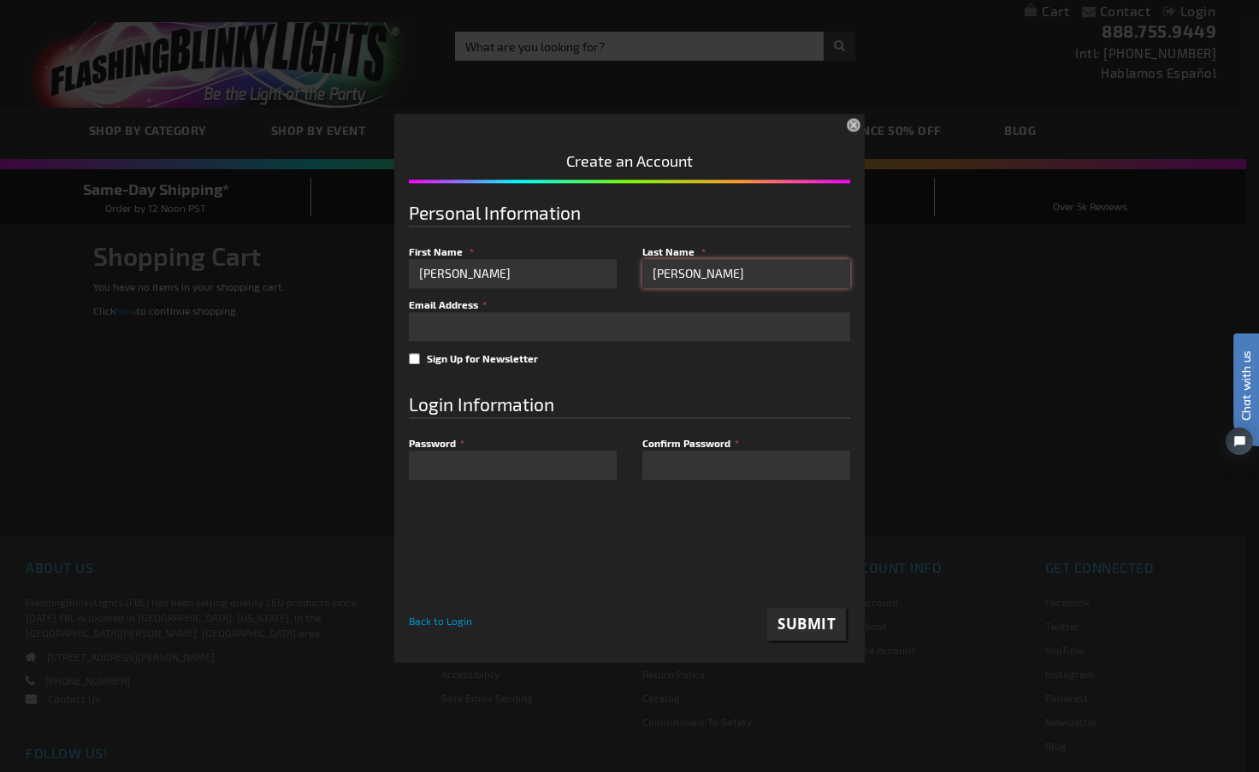
type input "Freda"
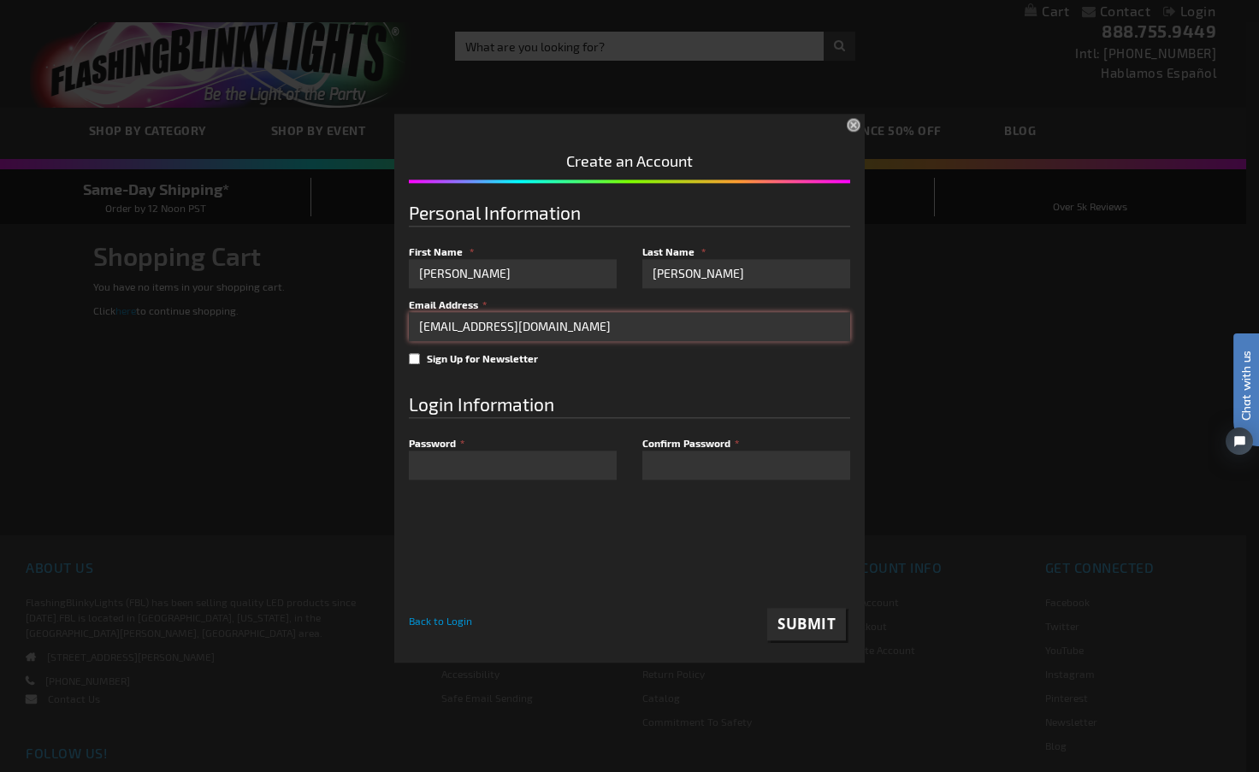
type input "[EMAIL_ADDRESS][DOMAIN_NAME]"
click at [720, 531] on div at bounding box center [629, 551] width 441 height 89
click at [819, 621] on span "Submit" at bounding box center [806, 625] width 58 height 20
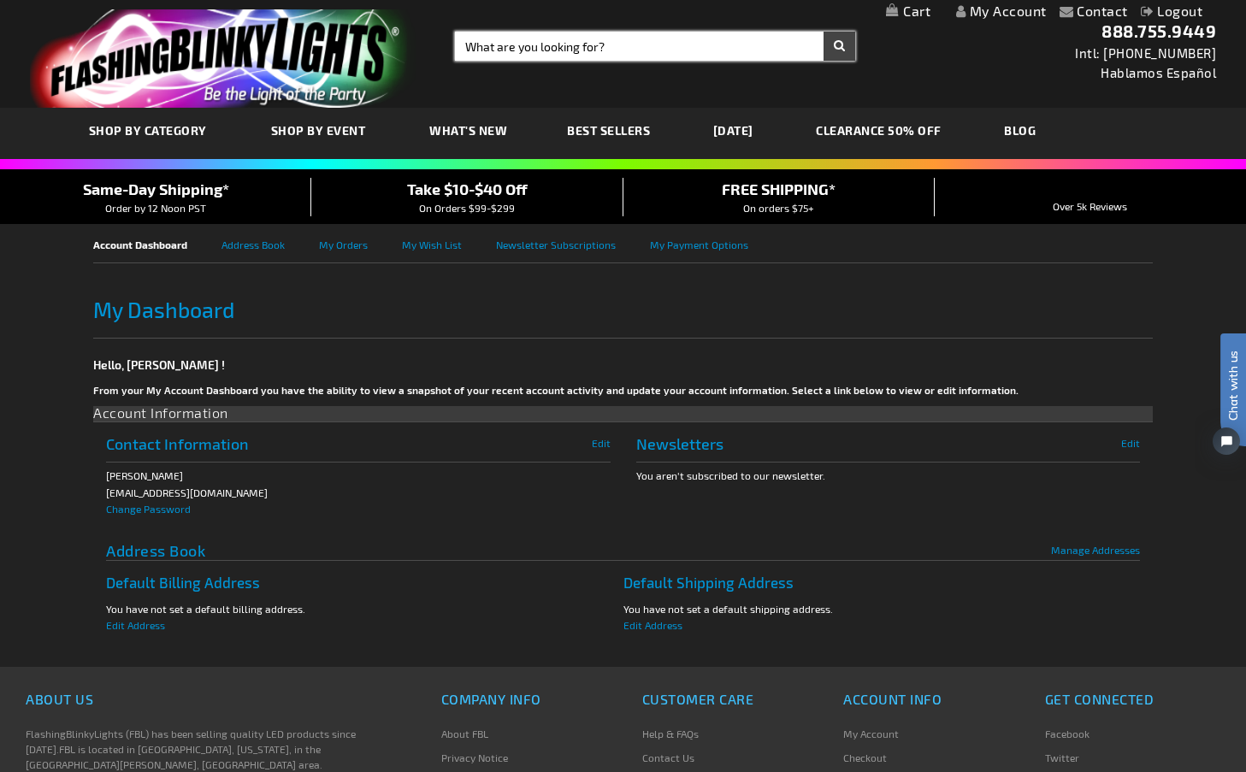
click at [543, 50] on input "Search" at bounding box center [655, 46] width 400 height 29
click at [482, 47] on input "Search" at bounding box center [655, 46] width 400 height 29
click at [510, 44] on input "12009-UYL" at bounding box center [655, 46] width 400 height 29
type input "12009-YL"
click at [846, 46] on button "Search" at bounding box center [840, 46] width 32 height 29
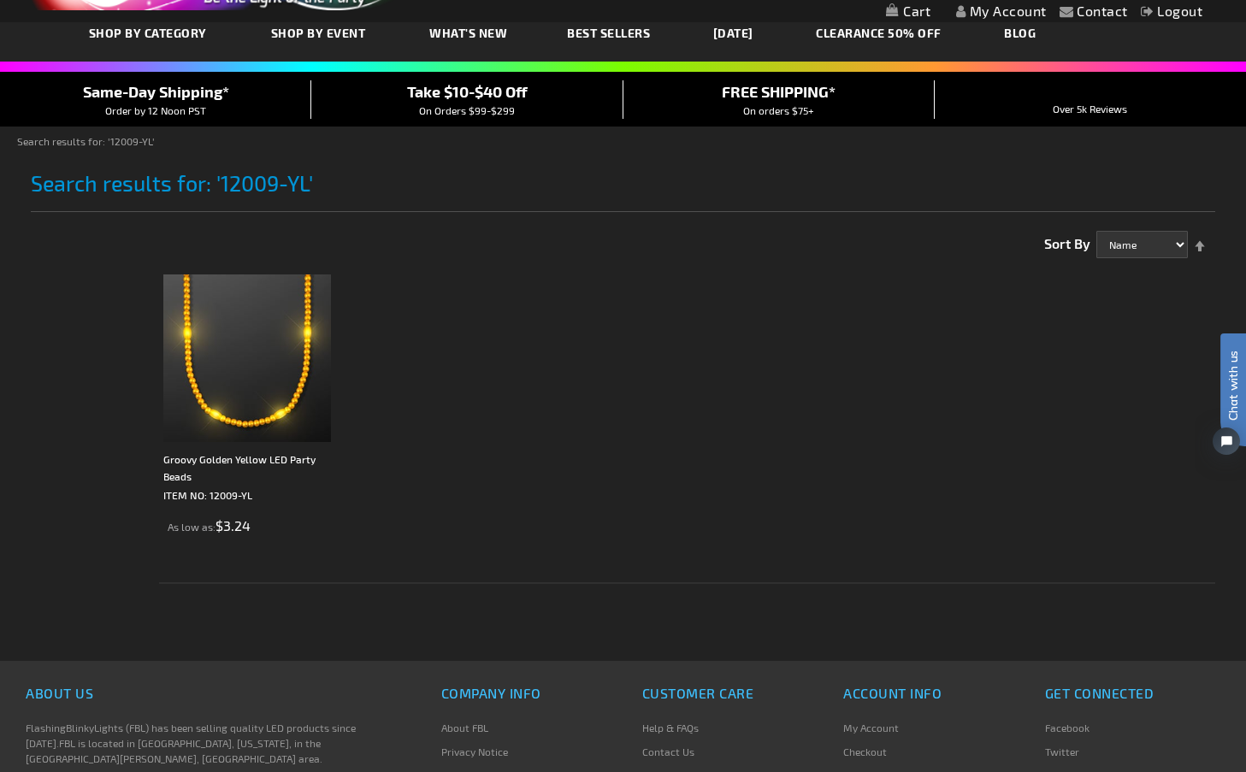
scroll to position [96, 0]
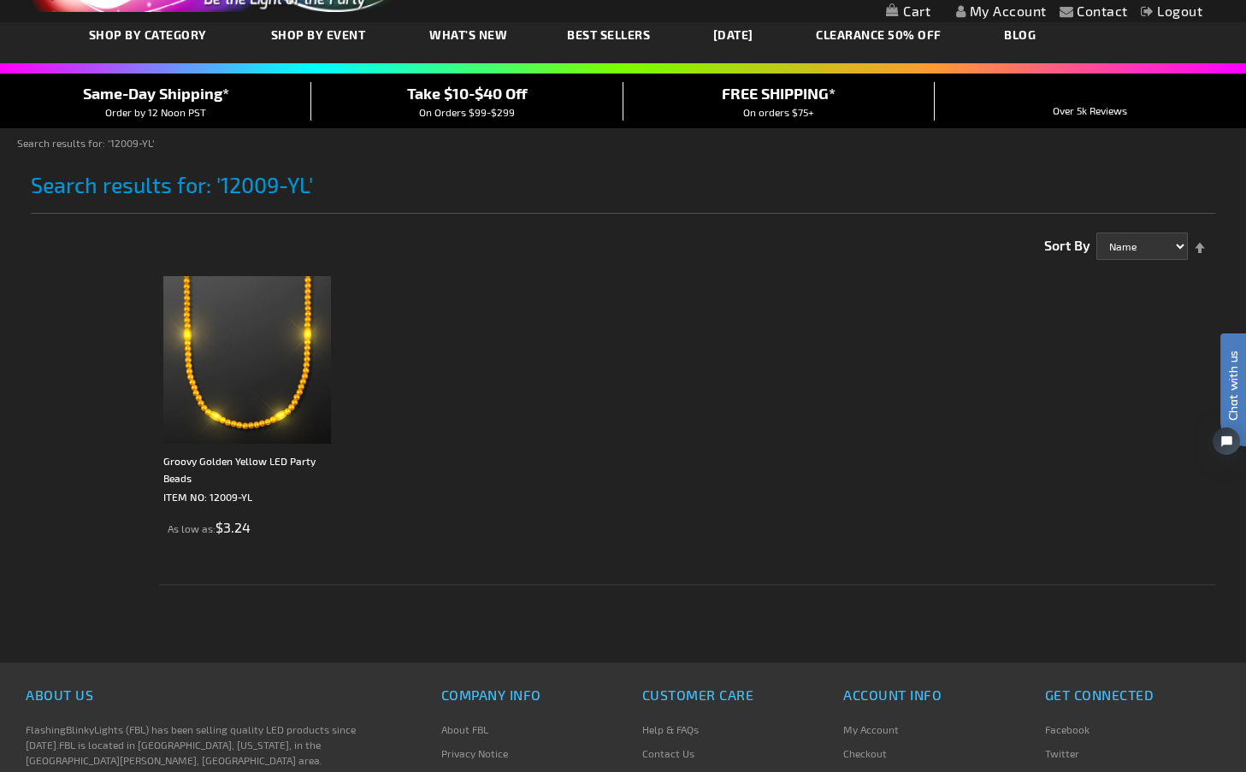
drag, startPoint x: 2444, startPoint y: 448, endPoint x: 1828, endPoint y: 613, distance: 637.5
click at [1133, 243] on select "Name Price Best Sellers Relevance" at bounding box center [1142, 246] width 92 height 27
click at [1052, 261] on label "Sort By" at bounding box center [1067, 242] width 46 height 48
click at [1096, 260] on select "Name Price Best Sellers Relevance" at bounding box center [1142, 246] width 92 height 27
click at [217, 380] on img at bounding box center [247, 360] width 168 height 168
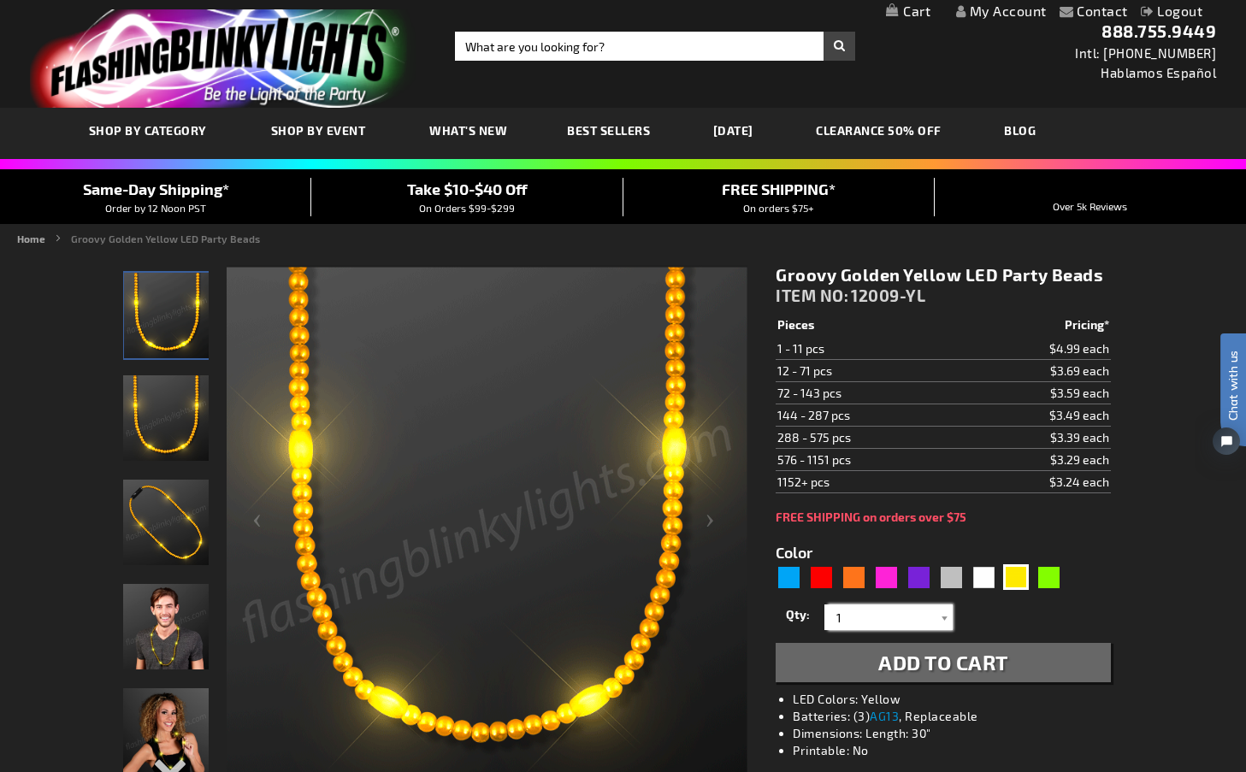
click at [908, 615] on input "1" at bounding box center [891, 618] width 124 height 26
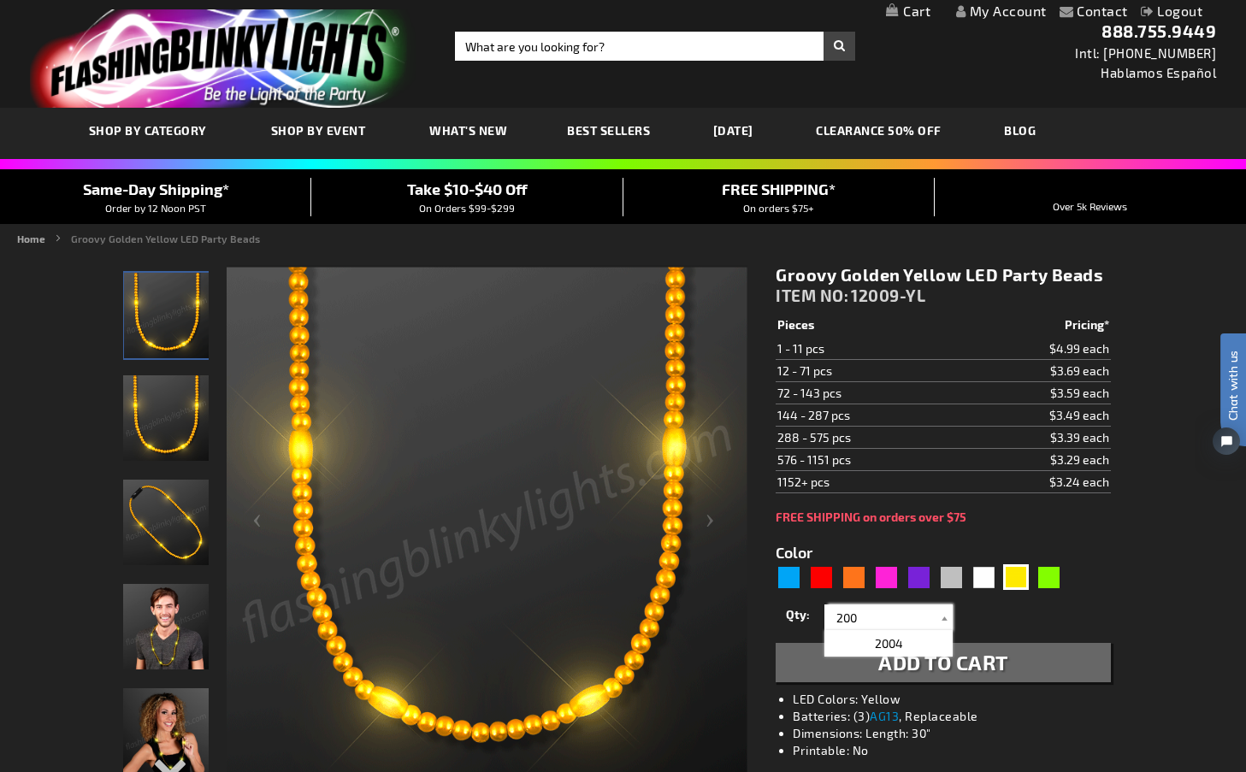
type input "200"
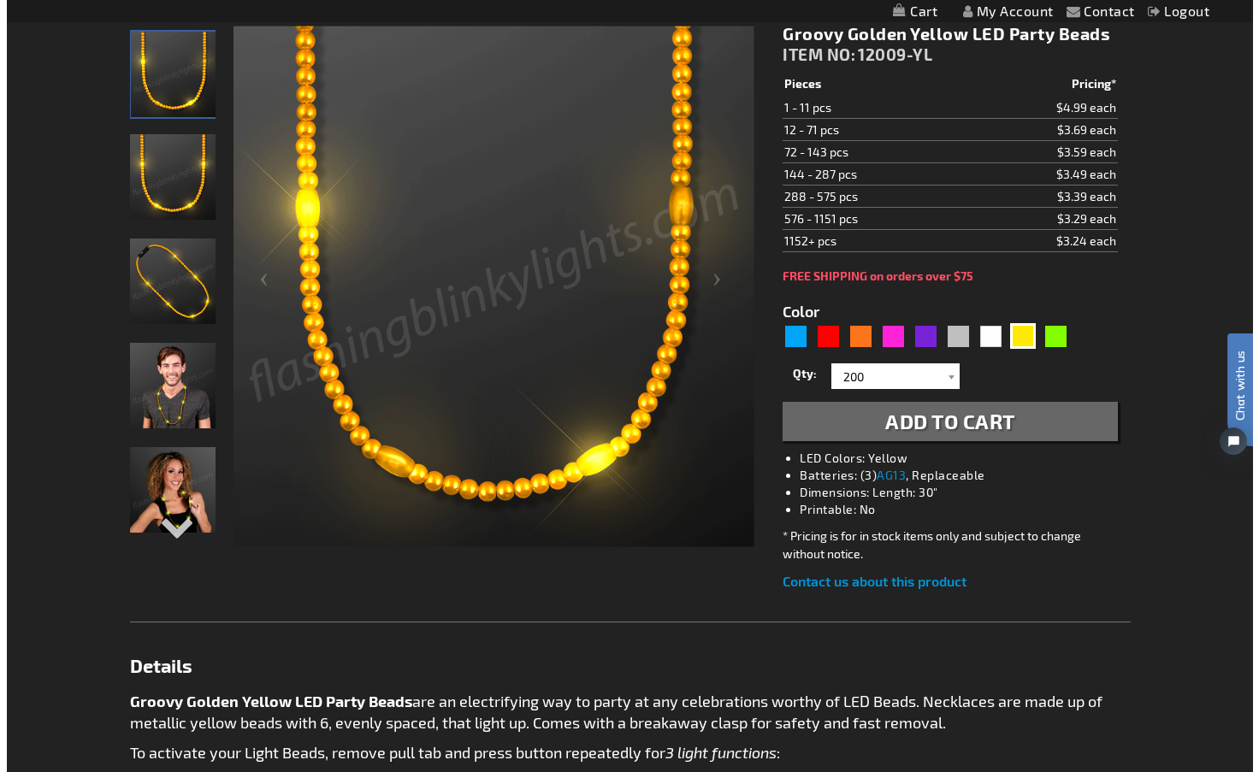
scroll to position [245, 0]
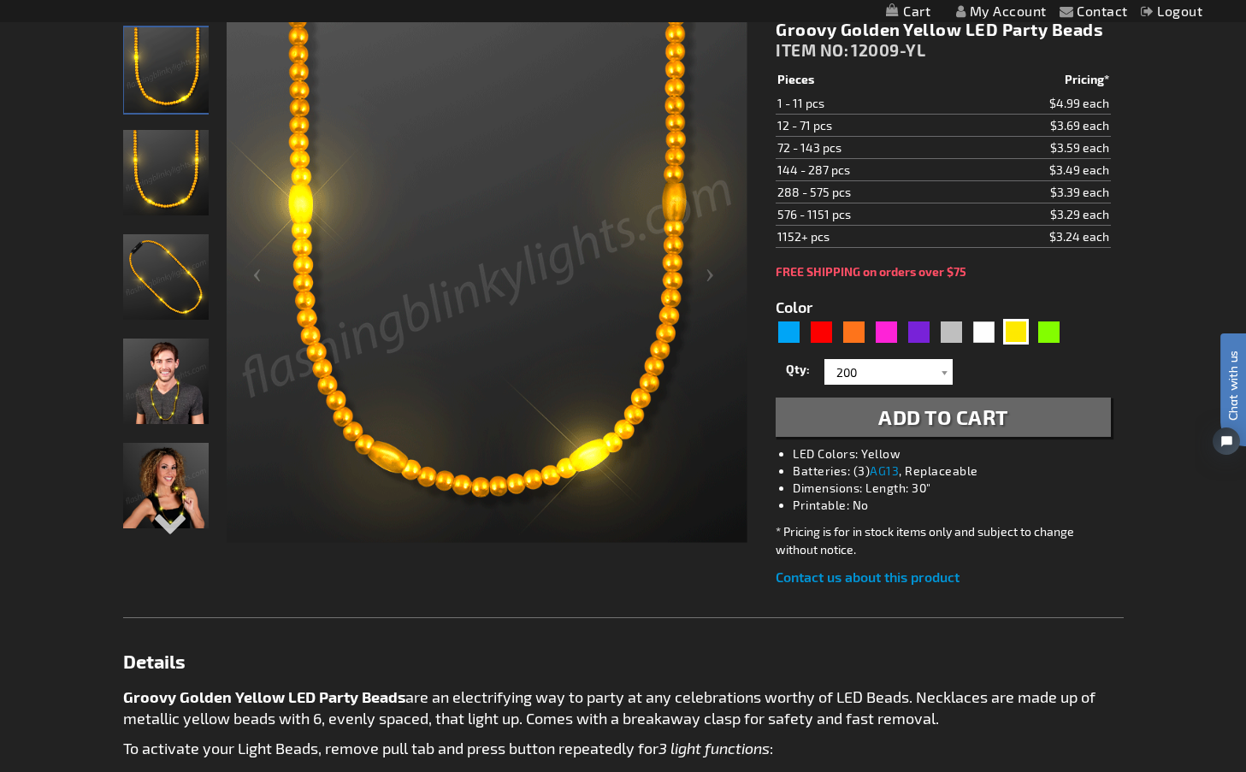
click at [895, 412] on span "Add to Cart" at bounding box center [943, 416] width 130 height 25
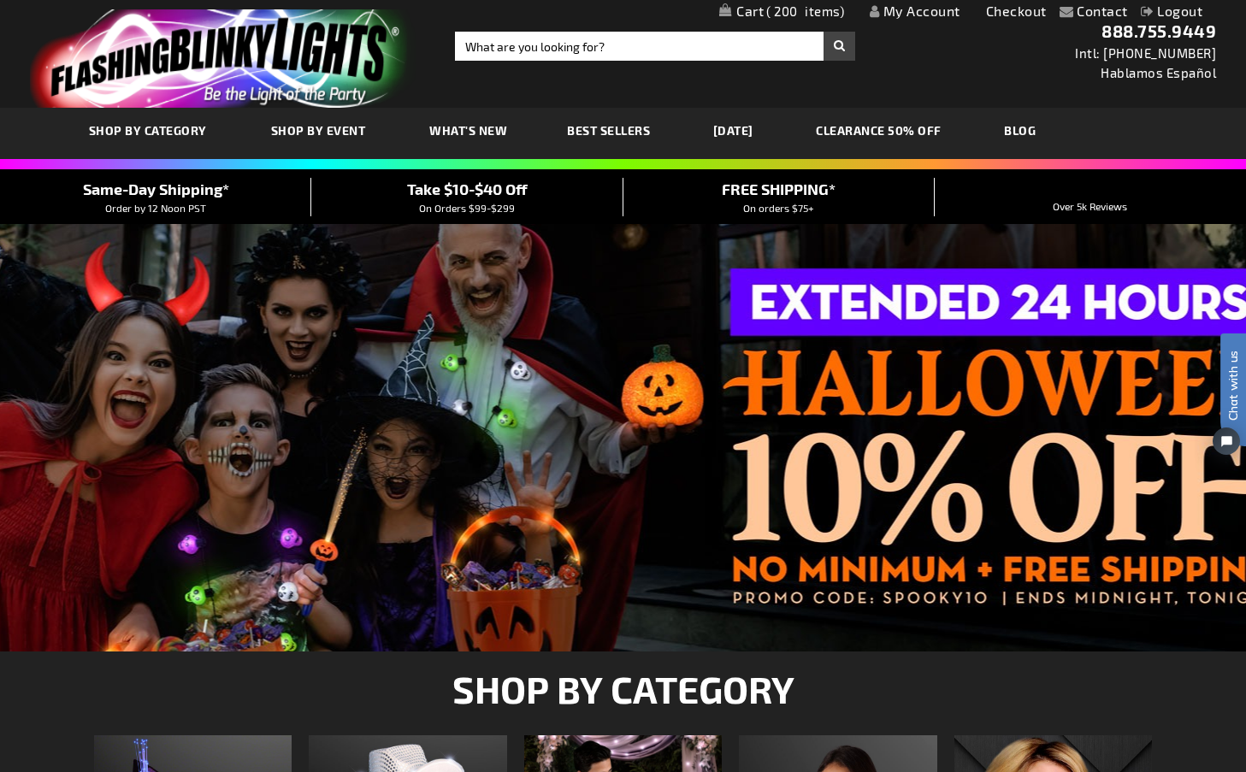
click at [799, 9] on span "200" at bounding box center [805, 10] width 78 height 15
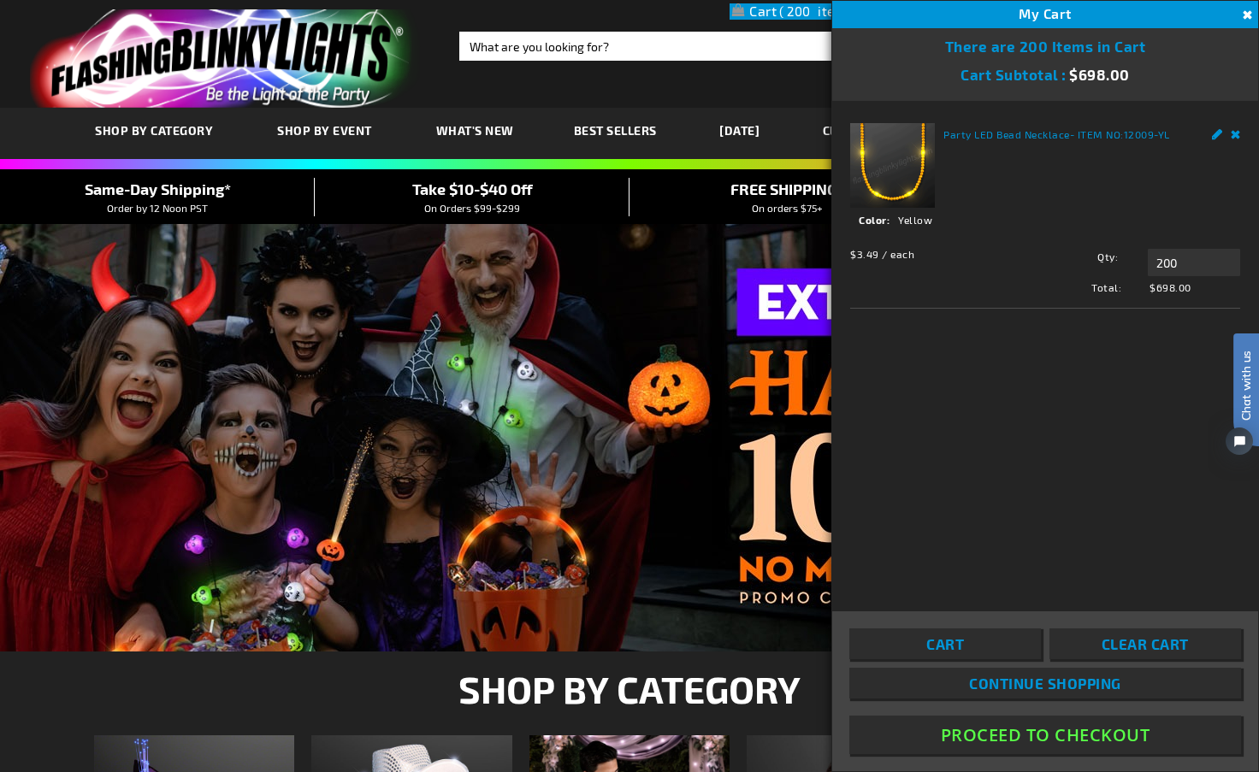
click at [992, 728] on button "Proceed To Checkout" at bounding box center [1045, 735] width 392 height 38
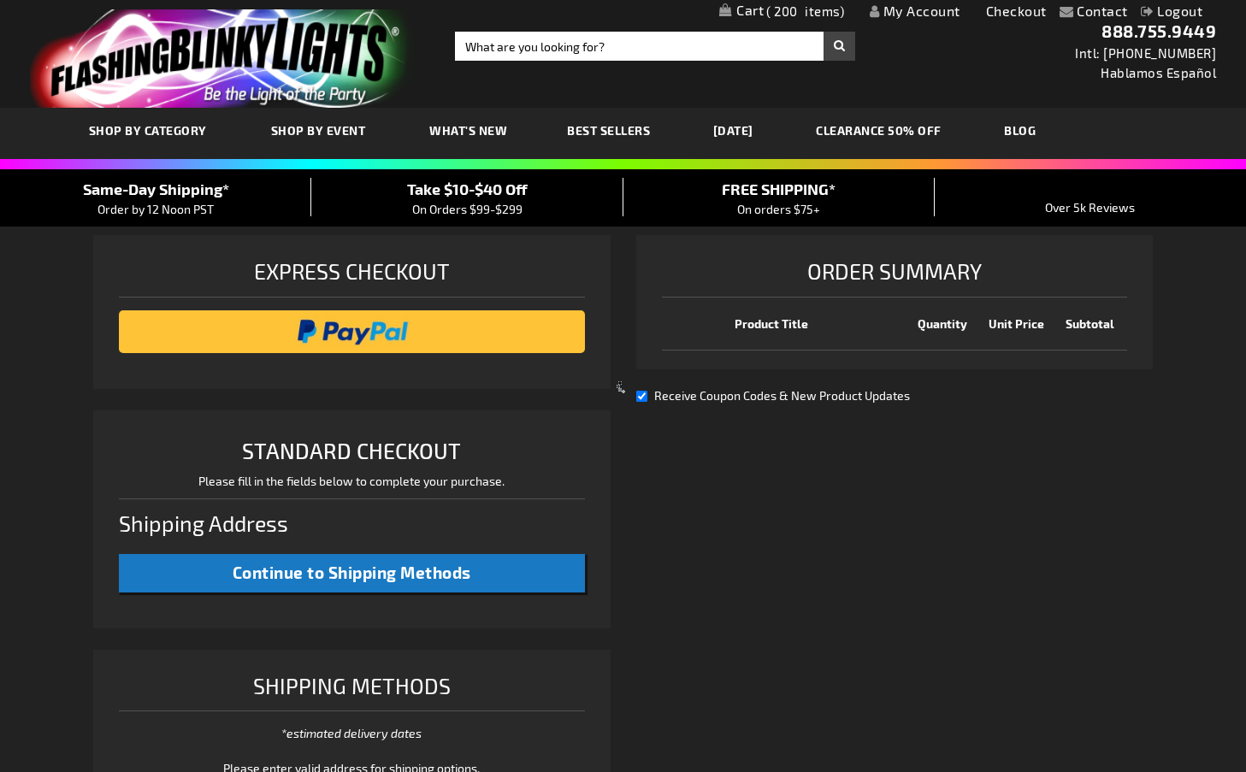
select select "US"
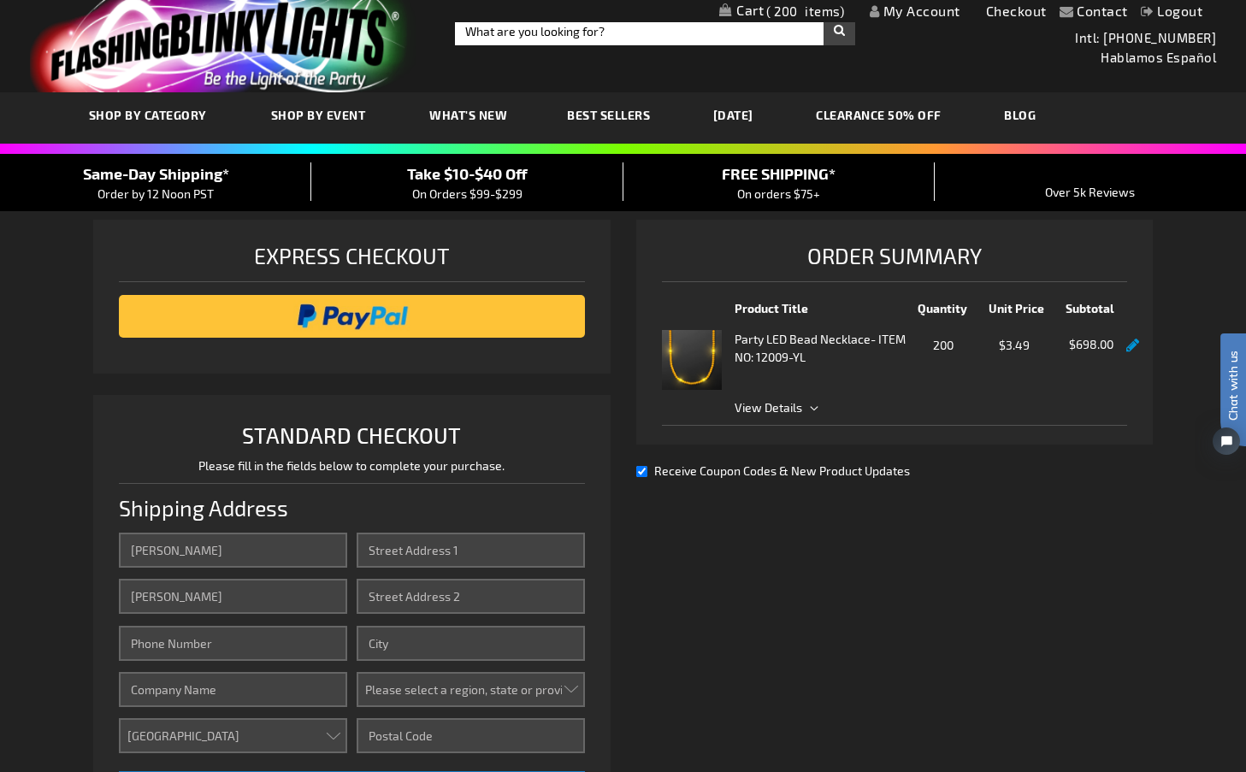
scroll to position [28, 0]
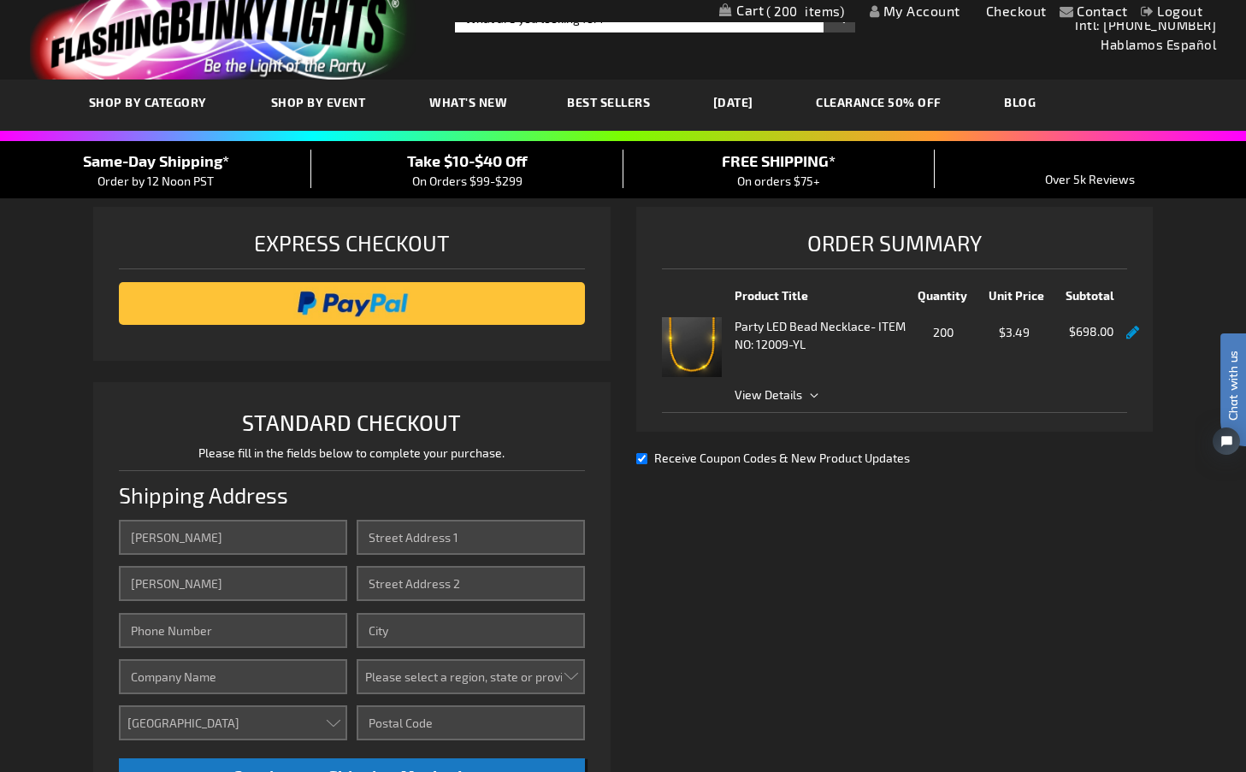
click at [792, 392] on span "View Details" at bounding box center [769, 394] width 68 height 15
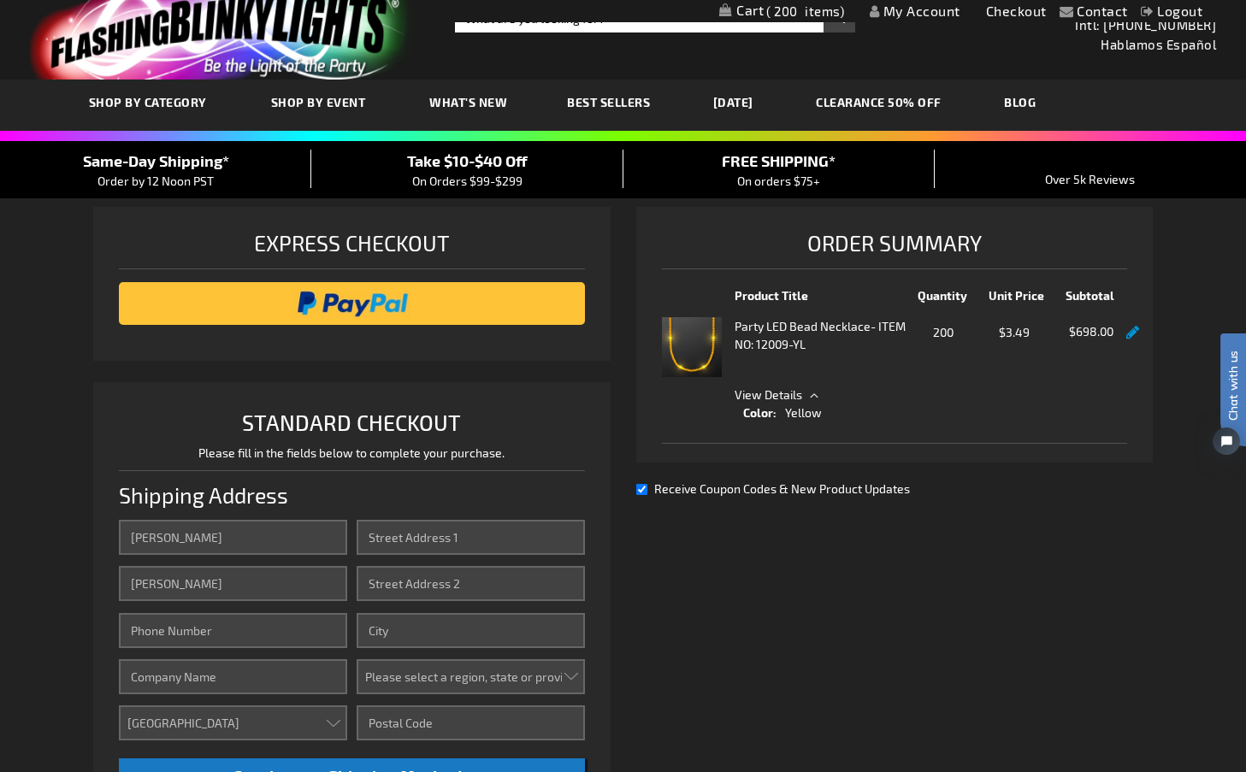
click at [894, 568] on div "Shipping Review & Payments Estimated Total $764.31 200 Express Checkout STANDAR…" at bounding box center [622, 621] width 1059 height 828
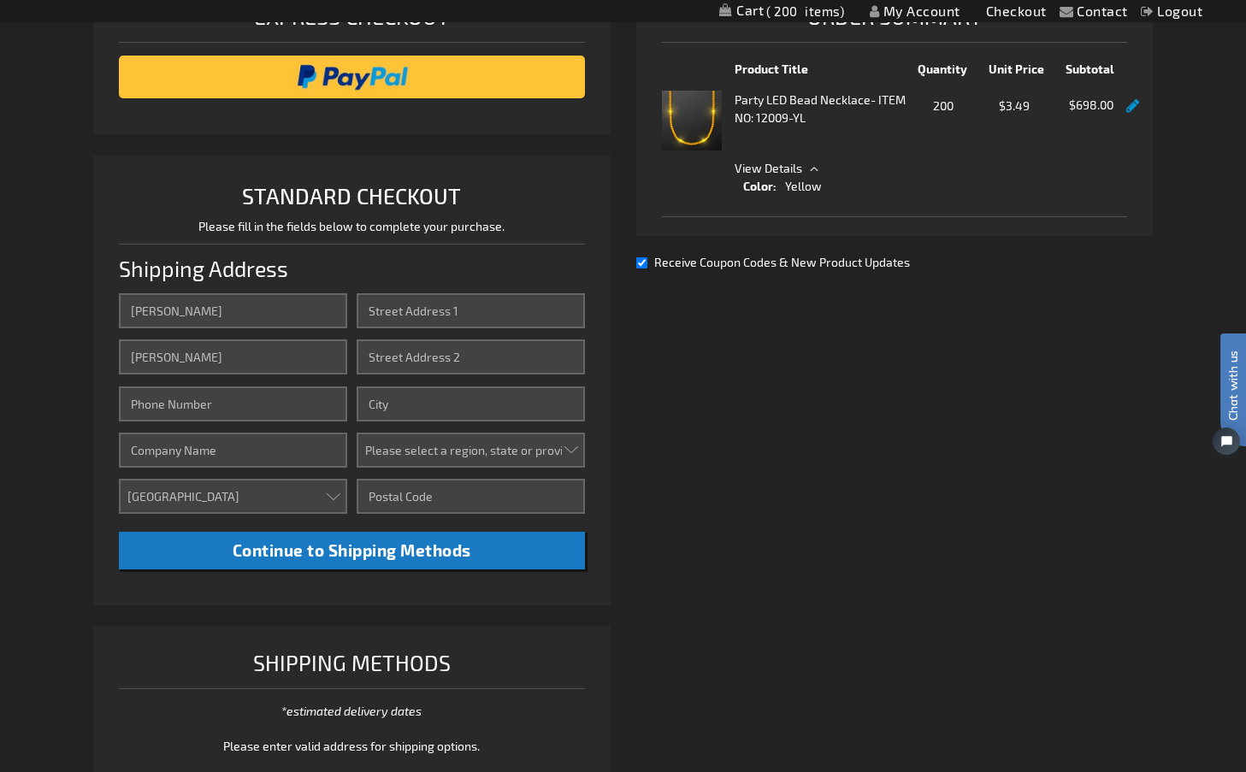
scroll to position [253, 0]
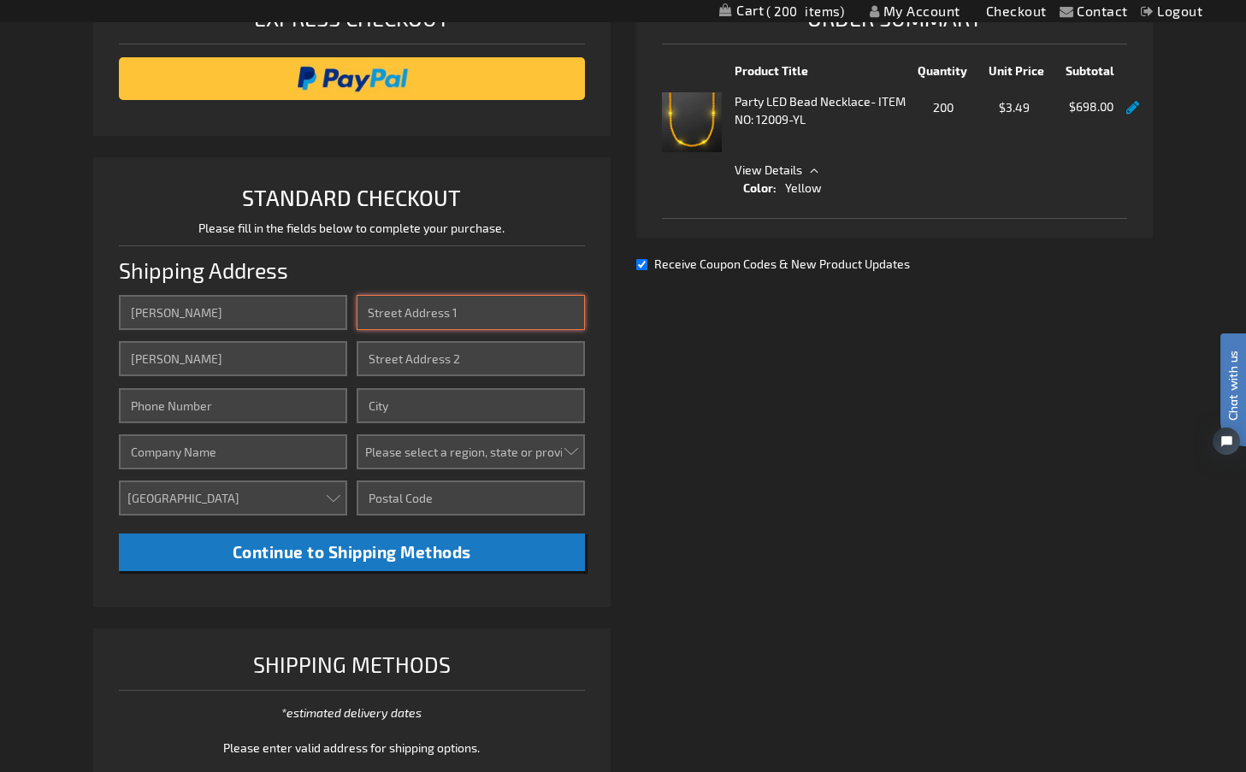
click at [393, 309] on input "Street Address: Line 1" at bounding box center [471, 312] width 228 height 35
type input "68 Forest Green Drive"
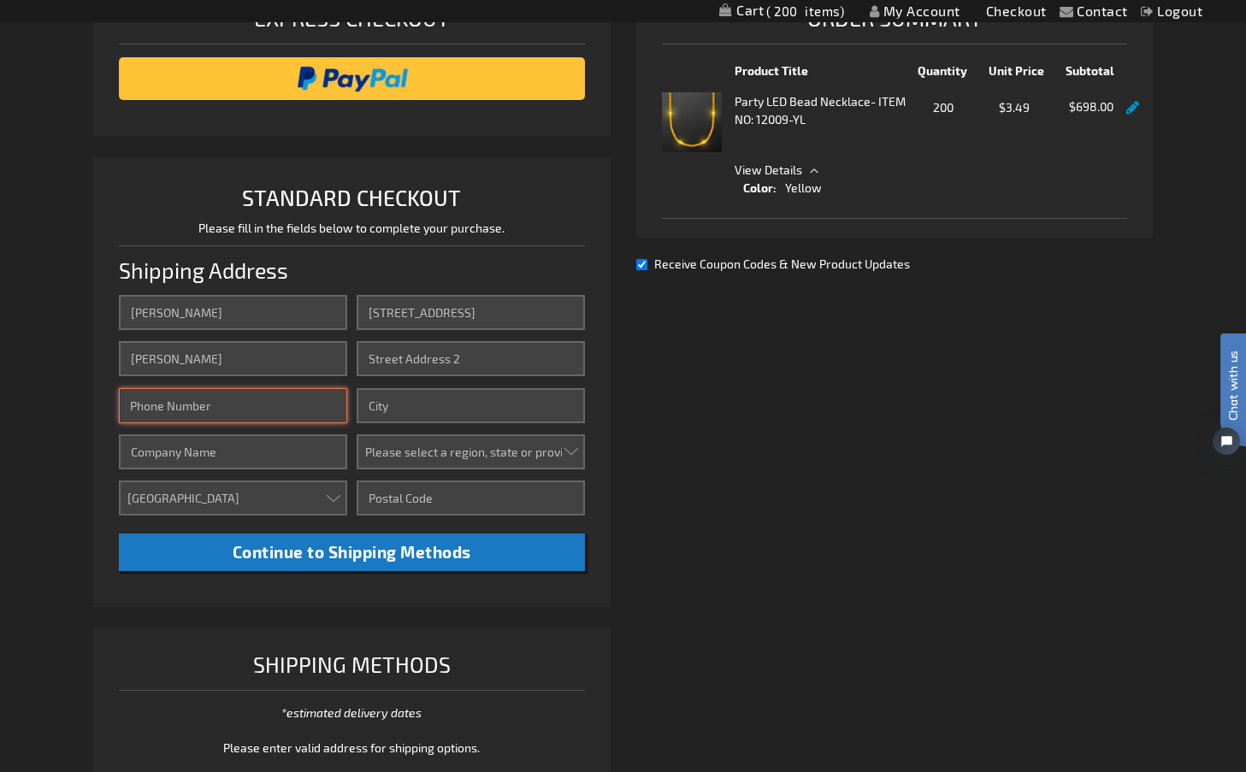
type input "9856309141"
type input "Mandeville"
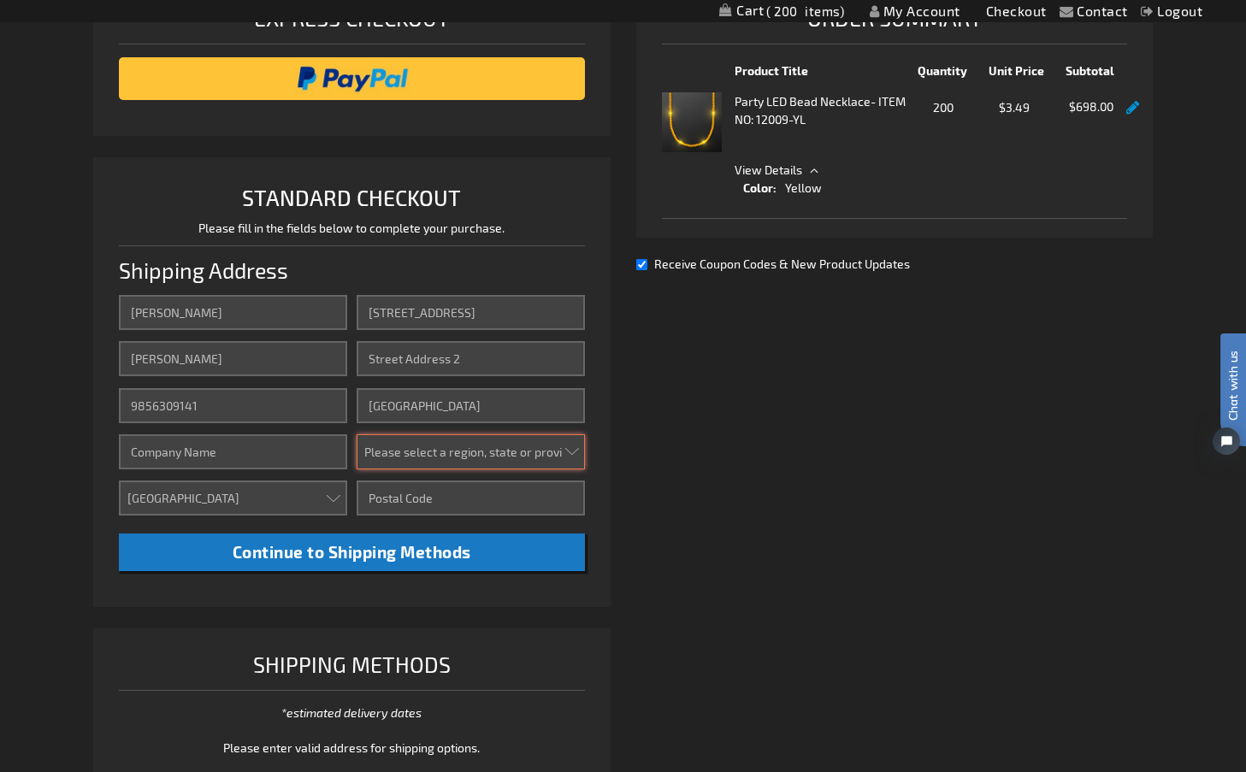
select select "28"
type input "70448"
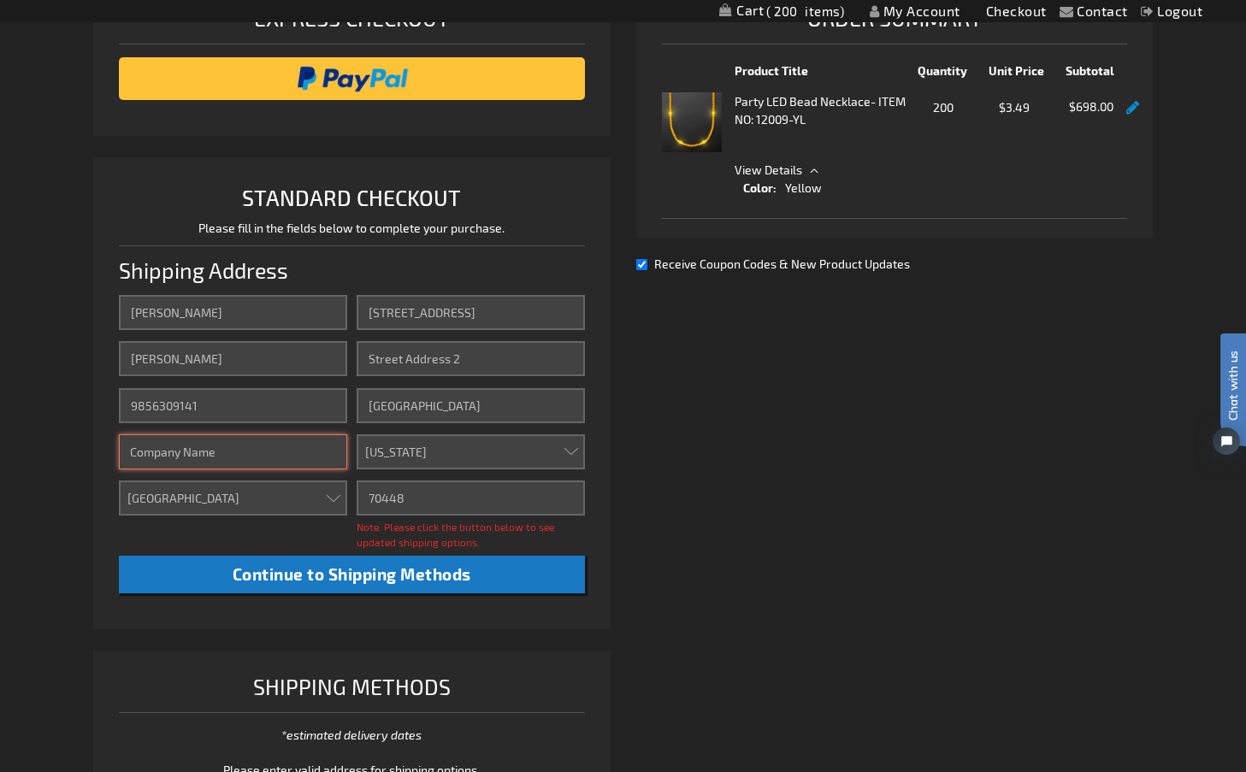
click at [214, 451] on input "Company" at bounding box center [233, 451] width 228 height 35
type input "Fleur de Fall Gala"
click at [159, 635] on ol "Express Checkout STANDARD CHECKOUT Please fill in the fields below to complete …" at bounding box center [351, 398] width 517 height 833
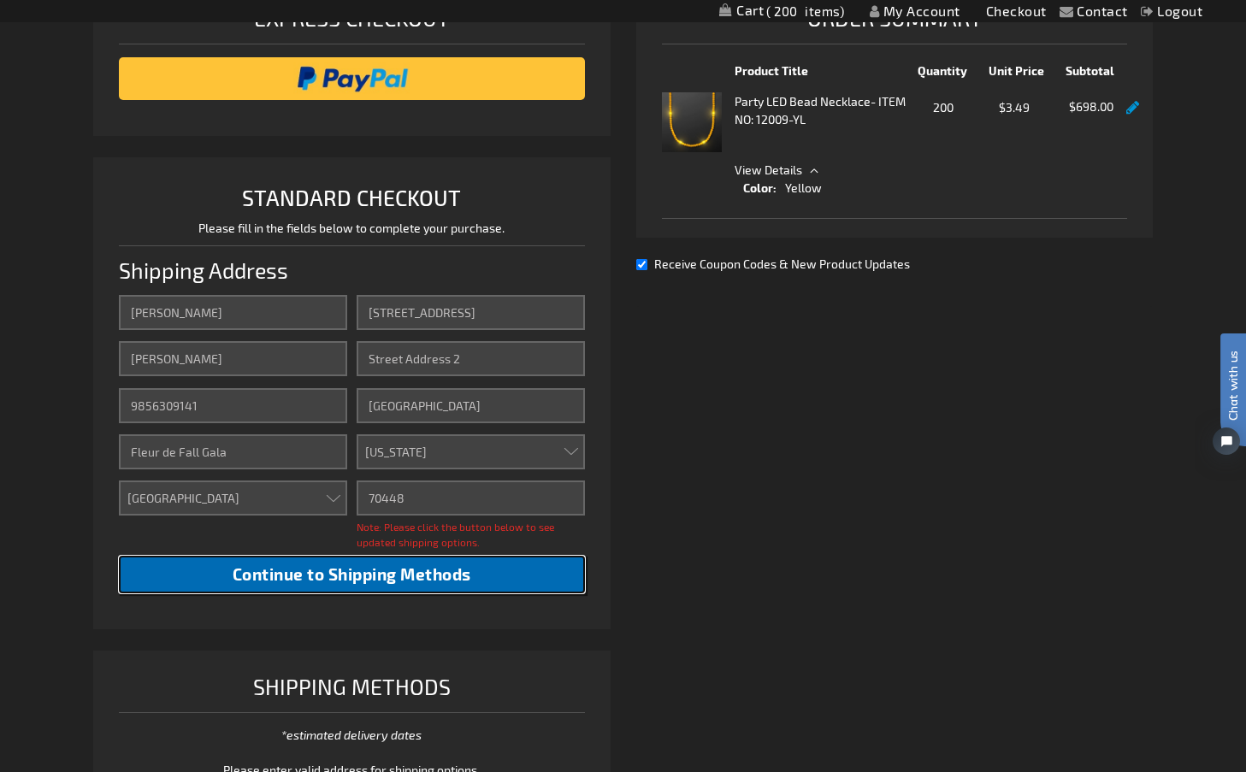
click at [283, 568] on span "Continue to Shipping Methods" at bounding box center [352, 574] width 239 height 20
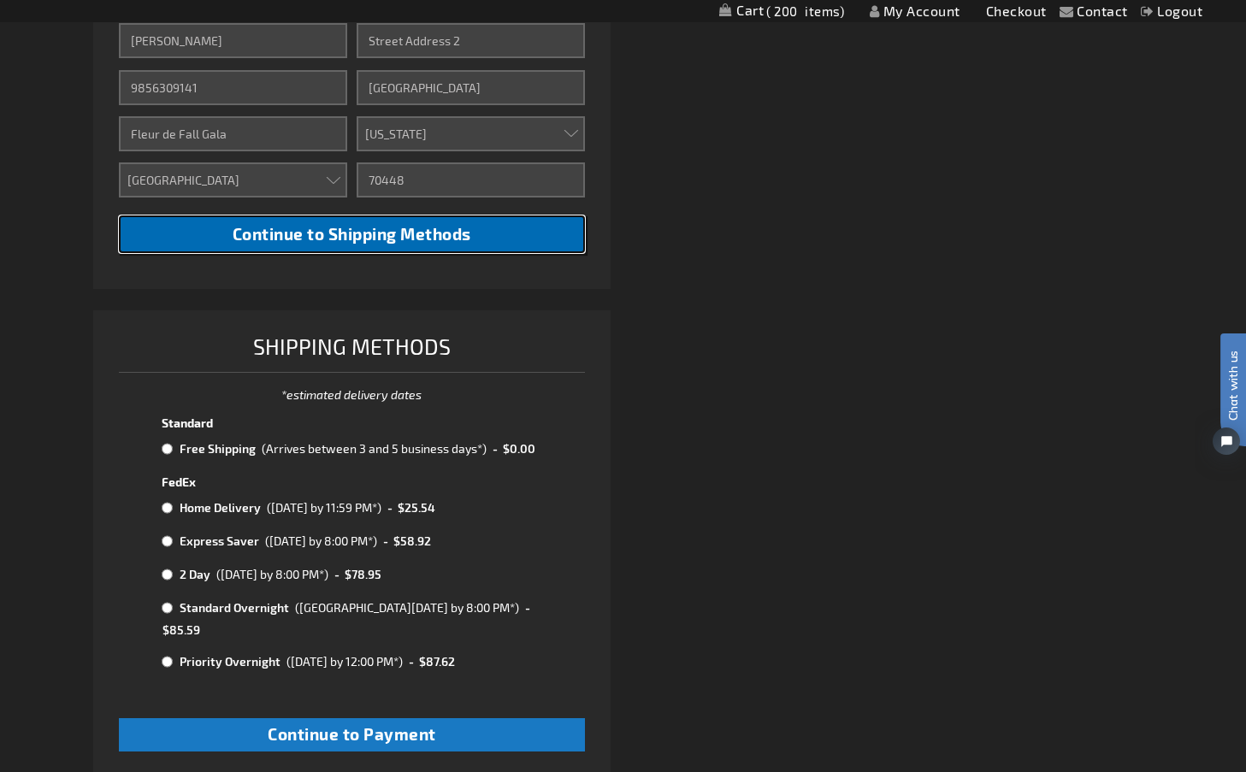
scroll to position [613, 0]
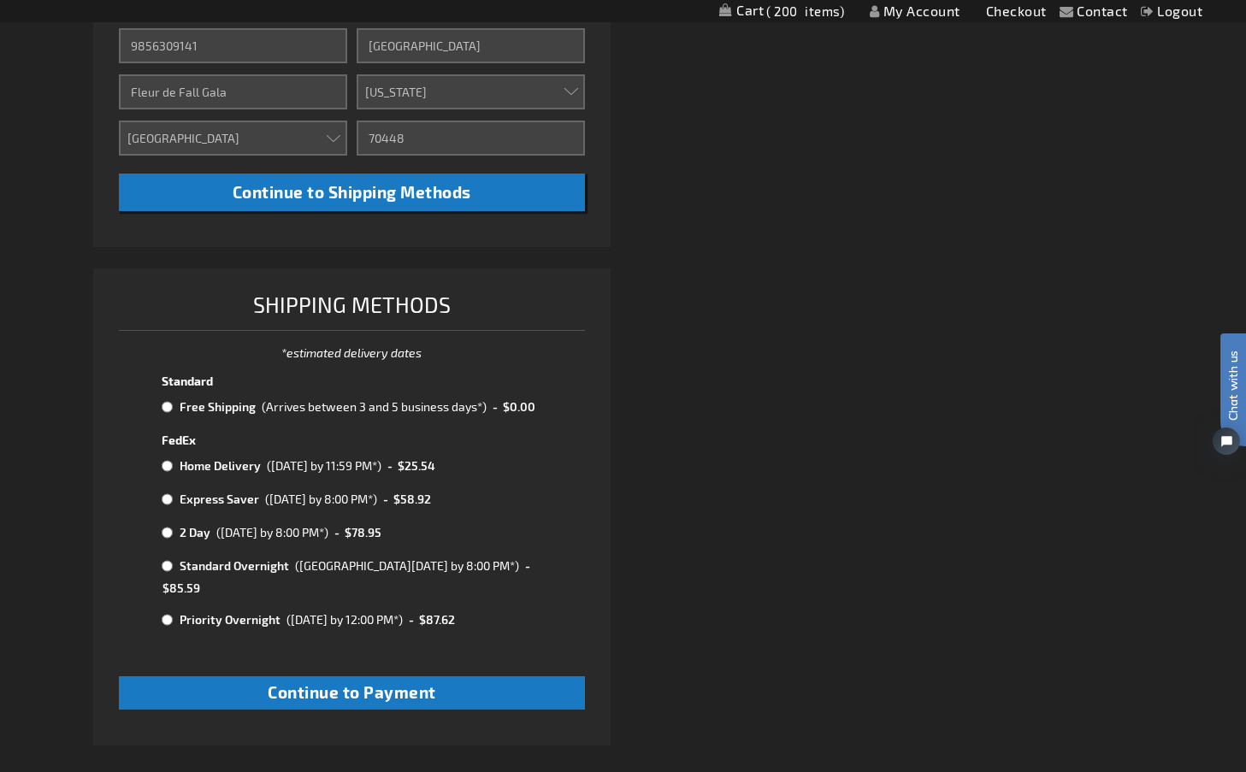
click at [168, 404] on input "radio" at bounding box center [167, 407] width 11 height 14
radio input "true"
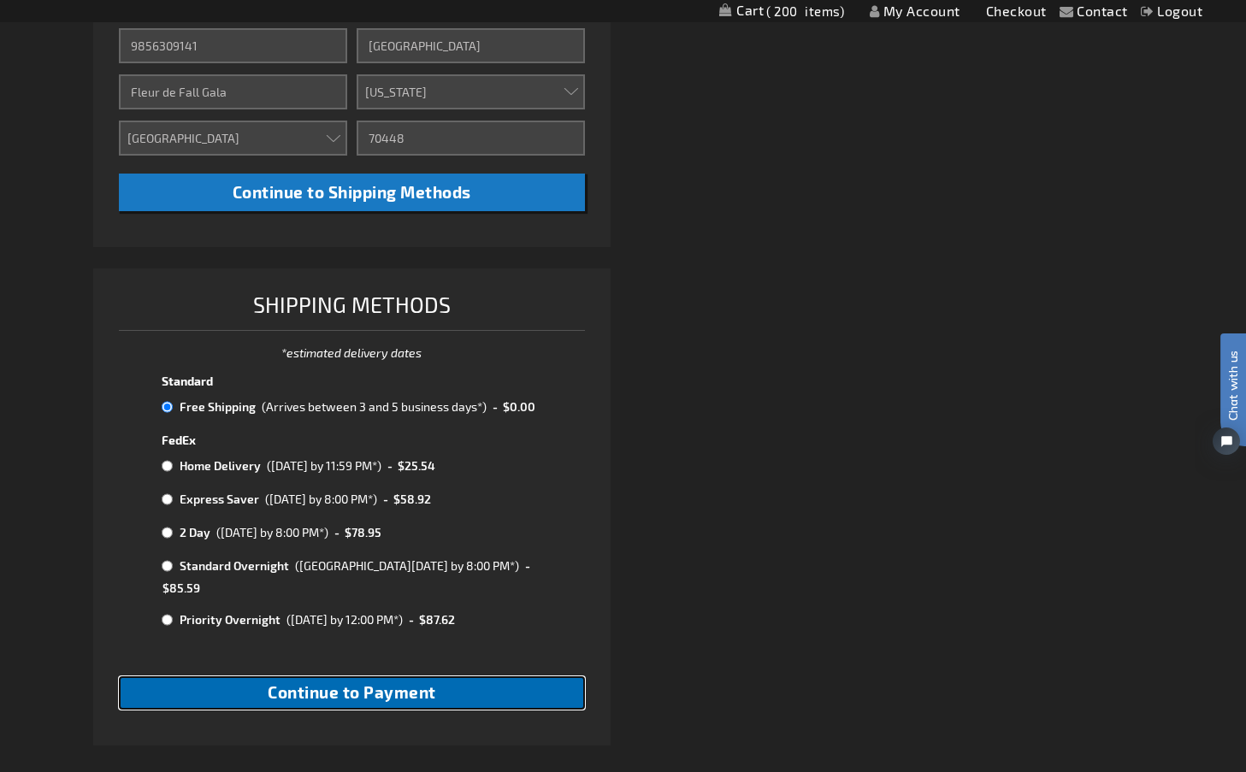
click at [320, 682] on span "Continue to Payment" at bounding box center [352, 692] width 168 height 20
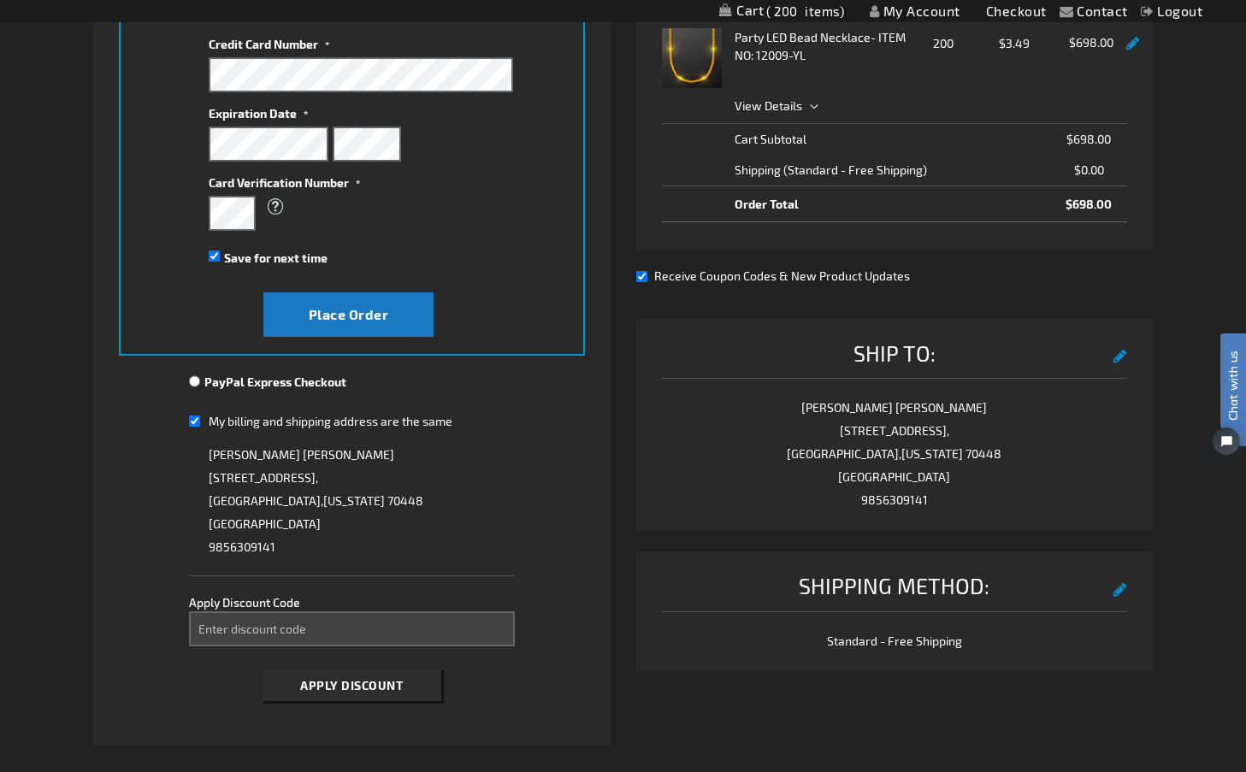
scroll to position [367, 0]
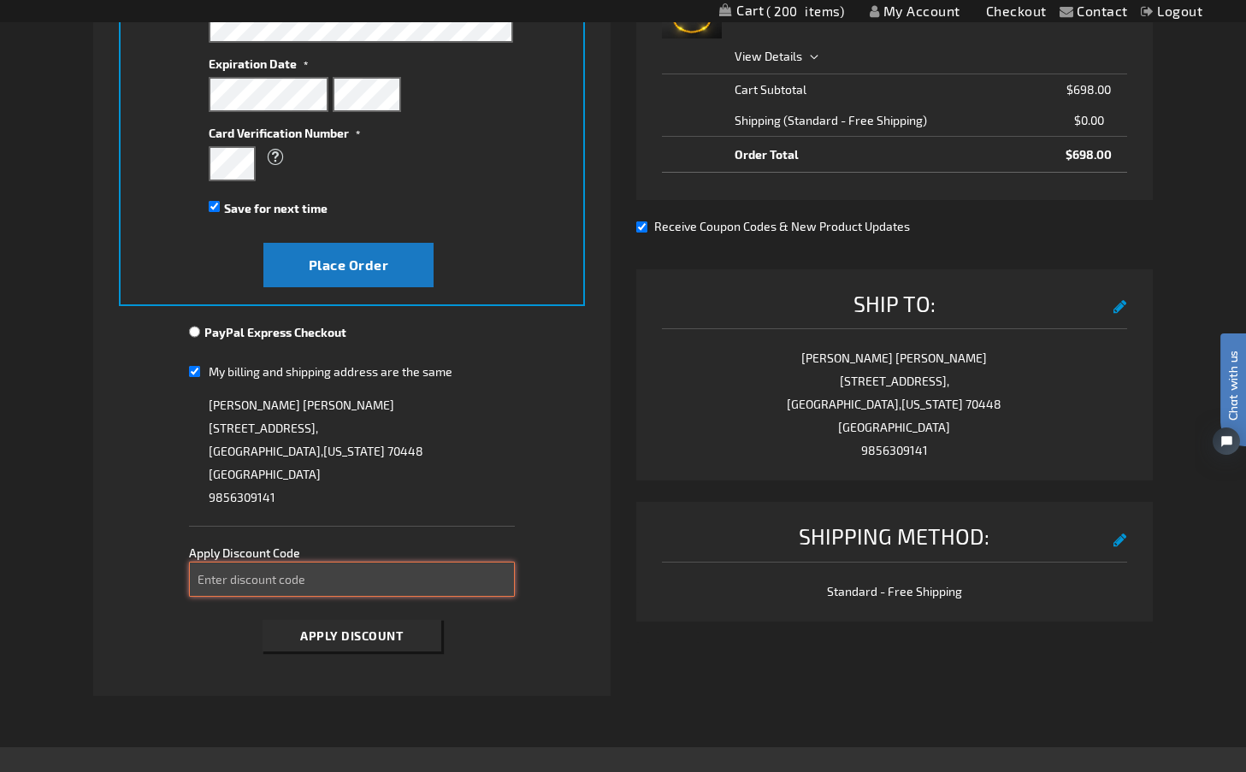
click at [314, 581] on input "Enter discount code" at bounding box center [352, 579] width 326 height 35
type input "spooky10"
click at [305, 630] on span "Apply Discount" at bounding box center [351, 636] width 103 height 15
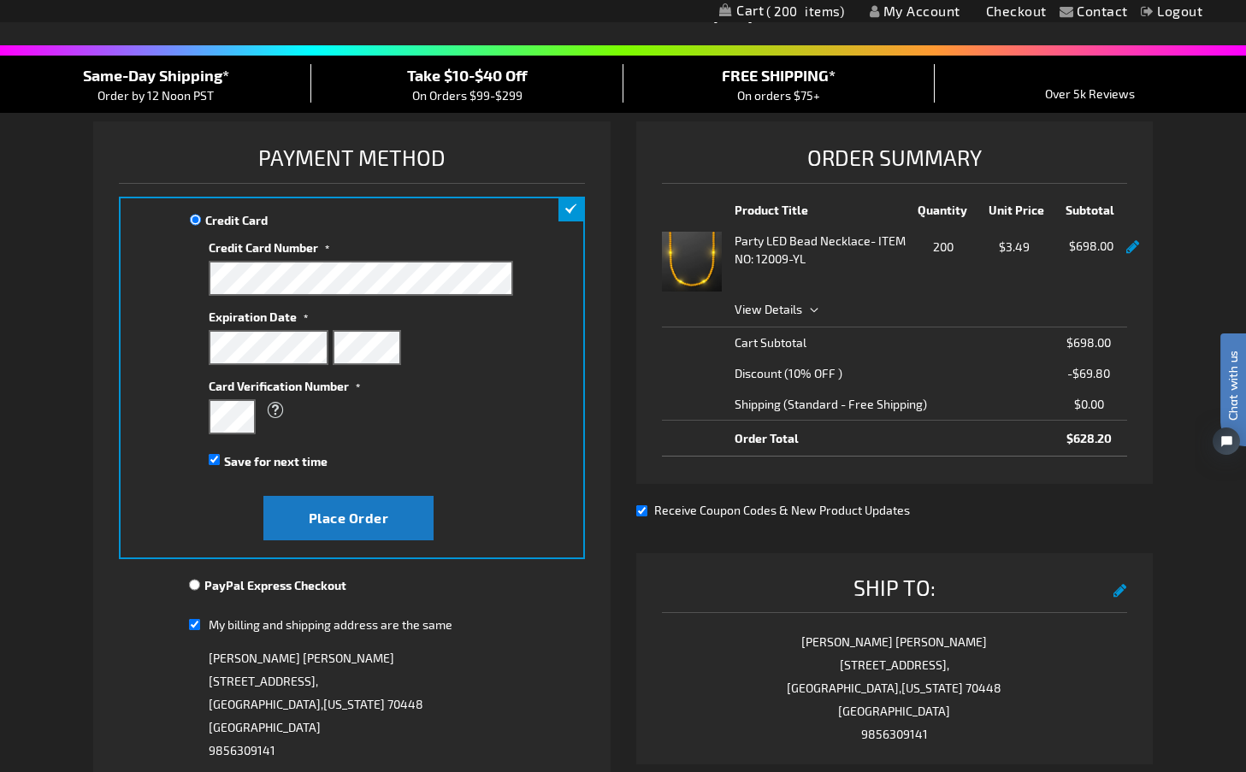
scroll to position [107, 0]
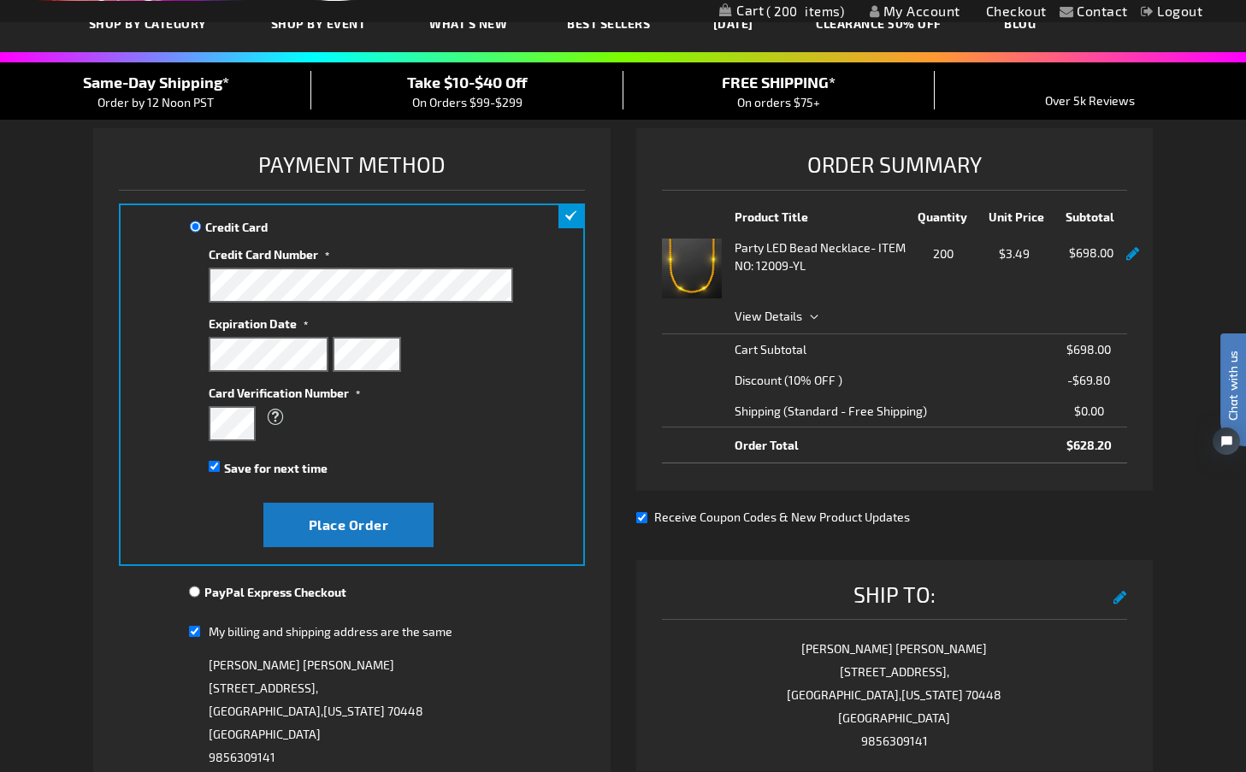
click at [196, 588] on input "PayPal Express Checkout" at bounding box center [194, 592] width 11 height 14
radio input "true"
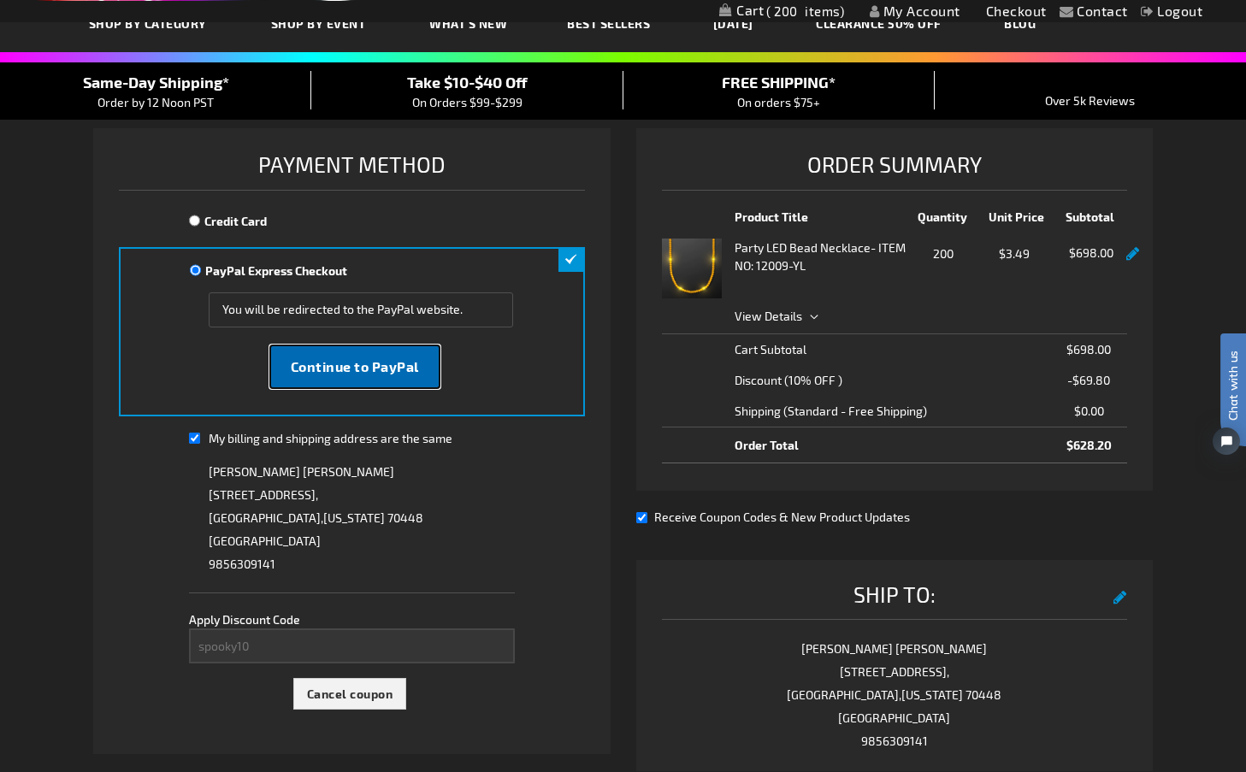
click at [385, 358] on span "Continue to PayPal" at bounding box center [355, 366] width 128 height 16
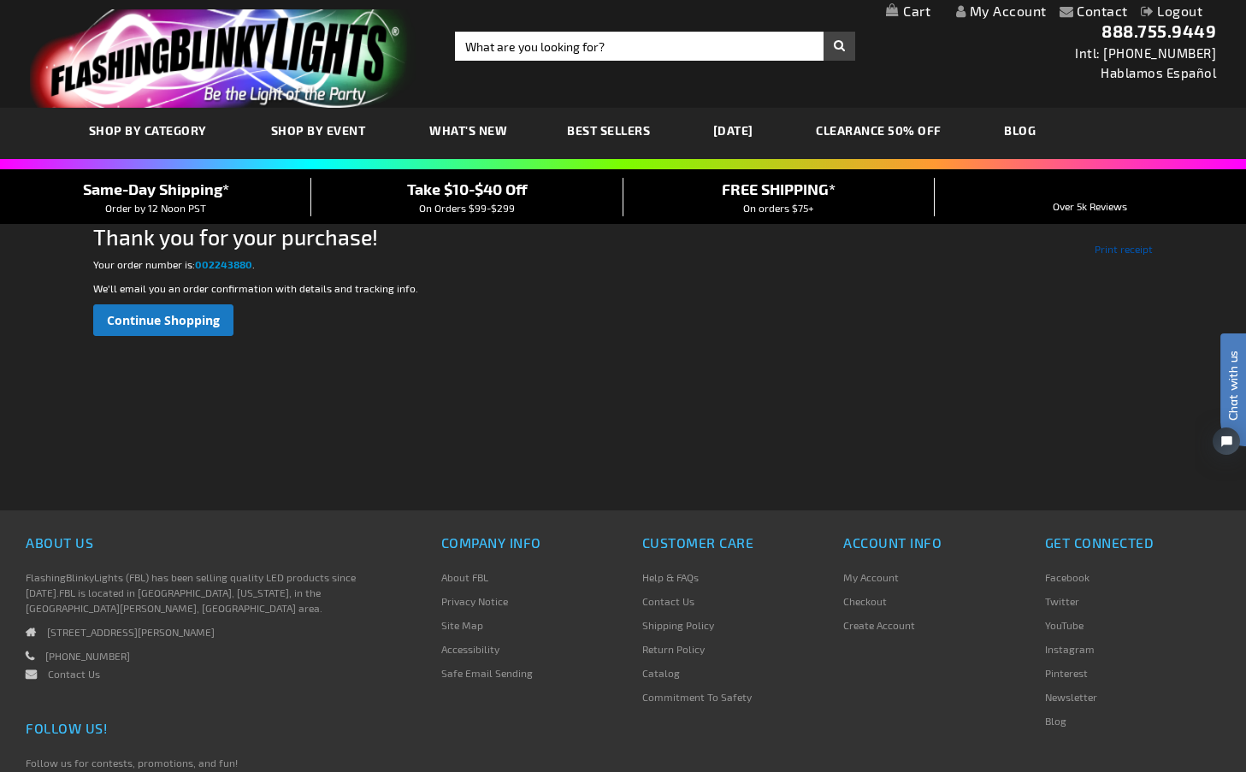
drag, startPoint x: 536, startPoint y: 409, endPoint x: 1118, endPoint y: 246, distance: 603.8
click at [1118, 246] on link "Print receipt" at bounding box center [1124, 248] width 58 height 15
click at [1183, 9] on link "Logout" at bounding box center [1172, 11] width 62 height 16
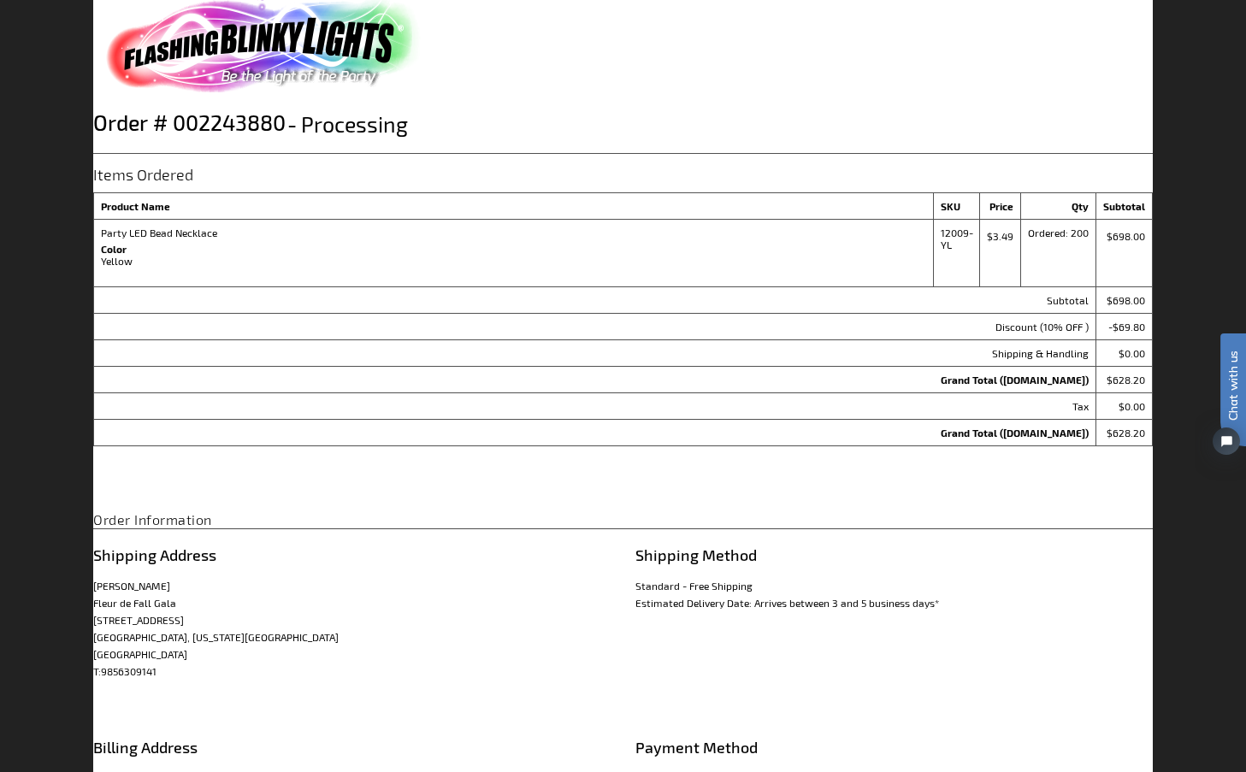
click at [1204, 78] on div "When will I get my order? Contact Us FAQ My Account Logout Checkout Checkout Sh…" at bounding box center [623, 474] width 1246 height 948
